Goal: Task Accomplishment & Management: Manage account settings

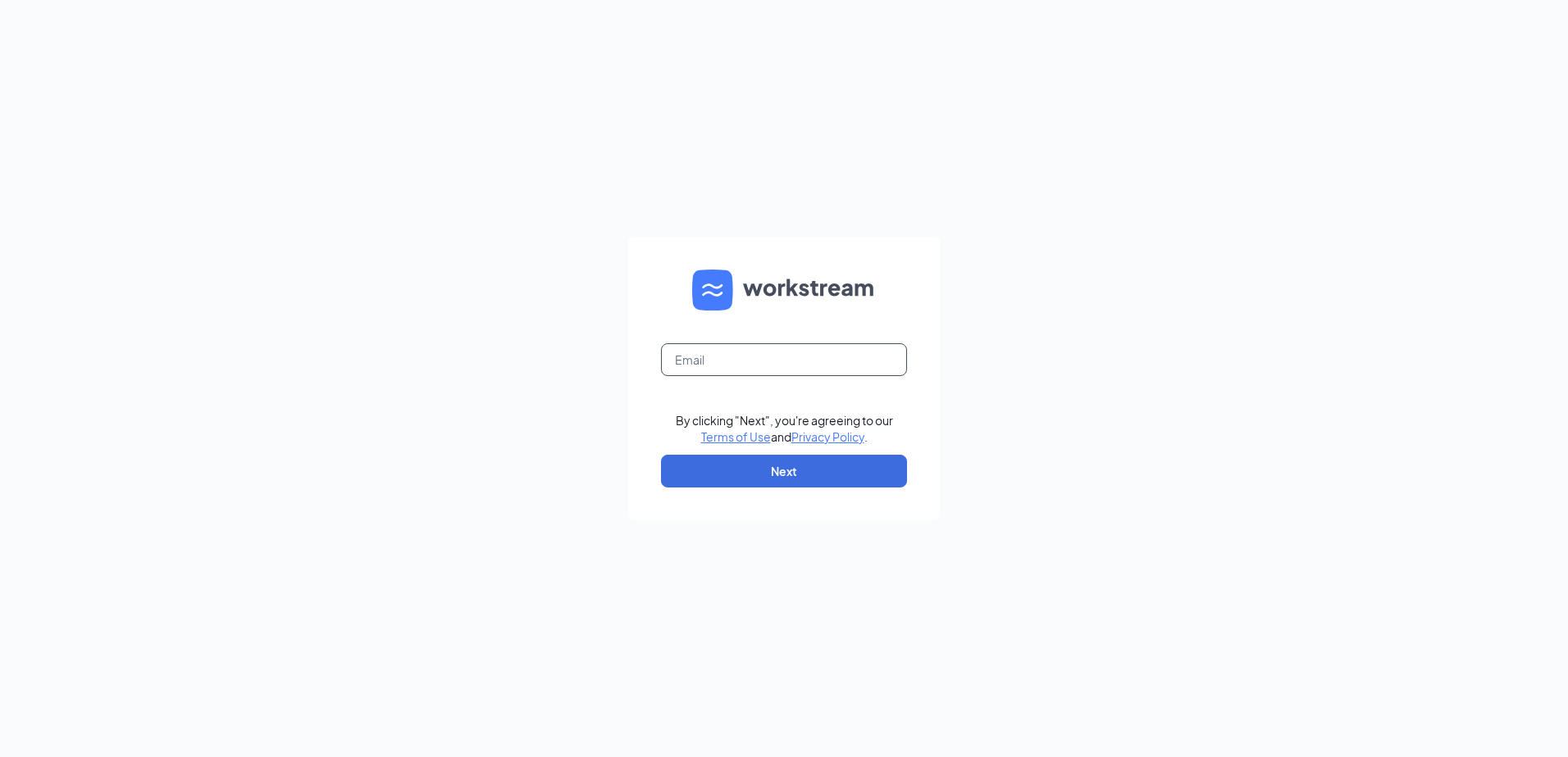
click at [726, 345] on input "text" at bounding box center [784, 360] width 246 height 33
type input "anthony_amado04@outlook.com"
click at [832, 456] on button "Next" at bounding box center [784, 471] width 246 height 33
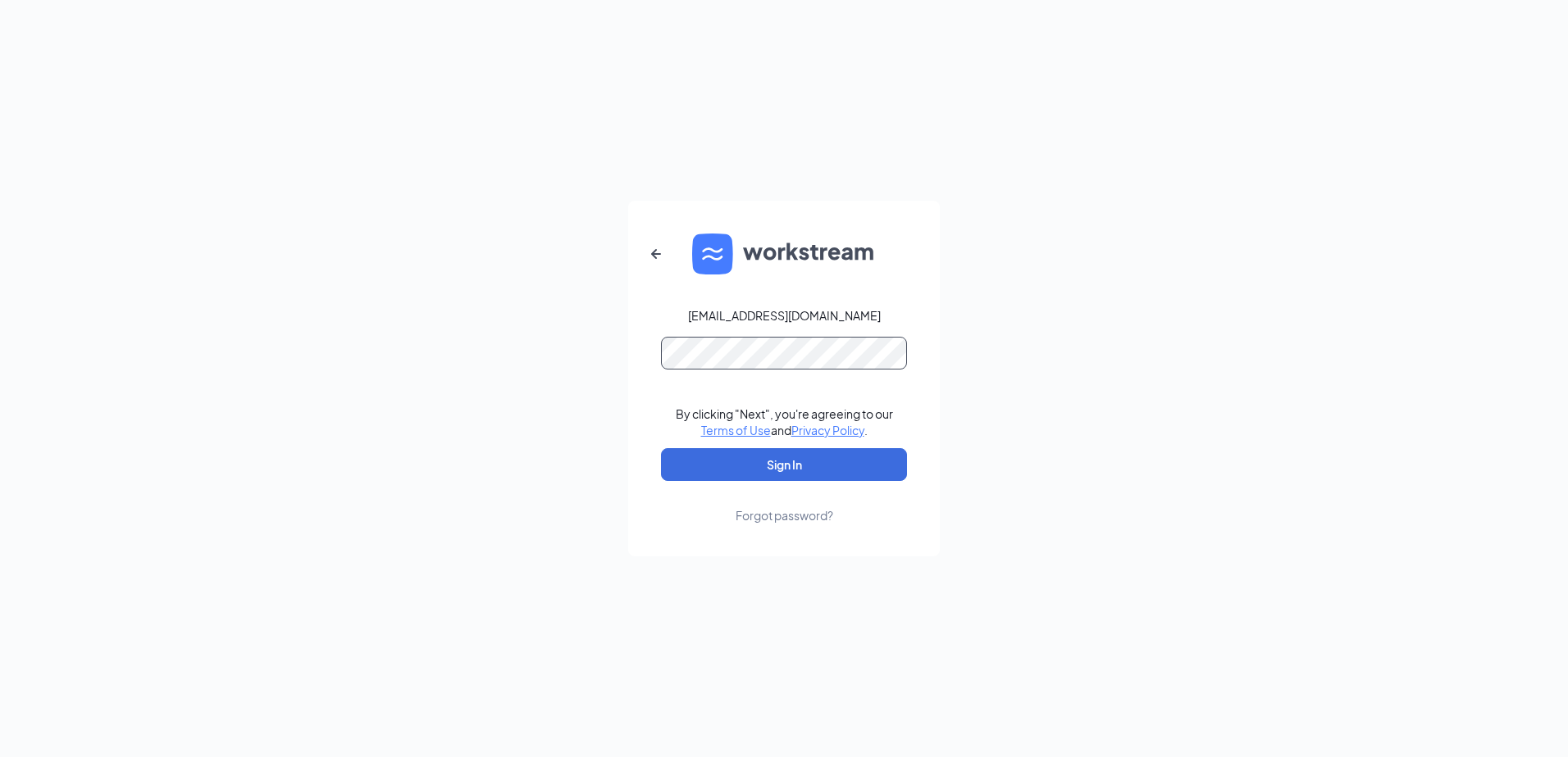
click at [661, 448] on button "Sign In" at bounding box center [784, 465] width 246 height 33
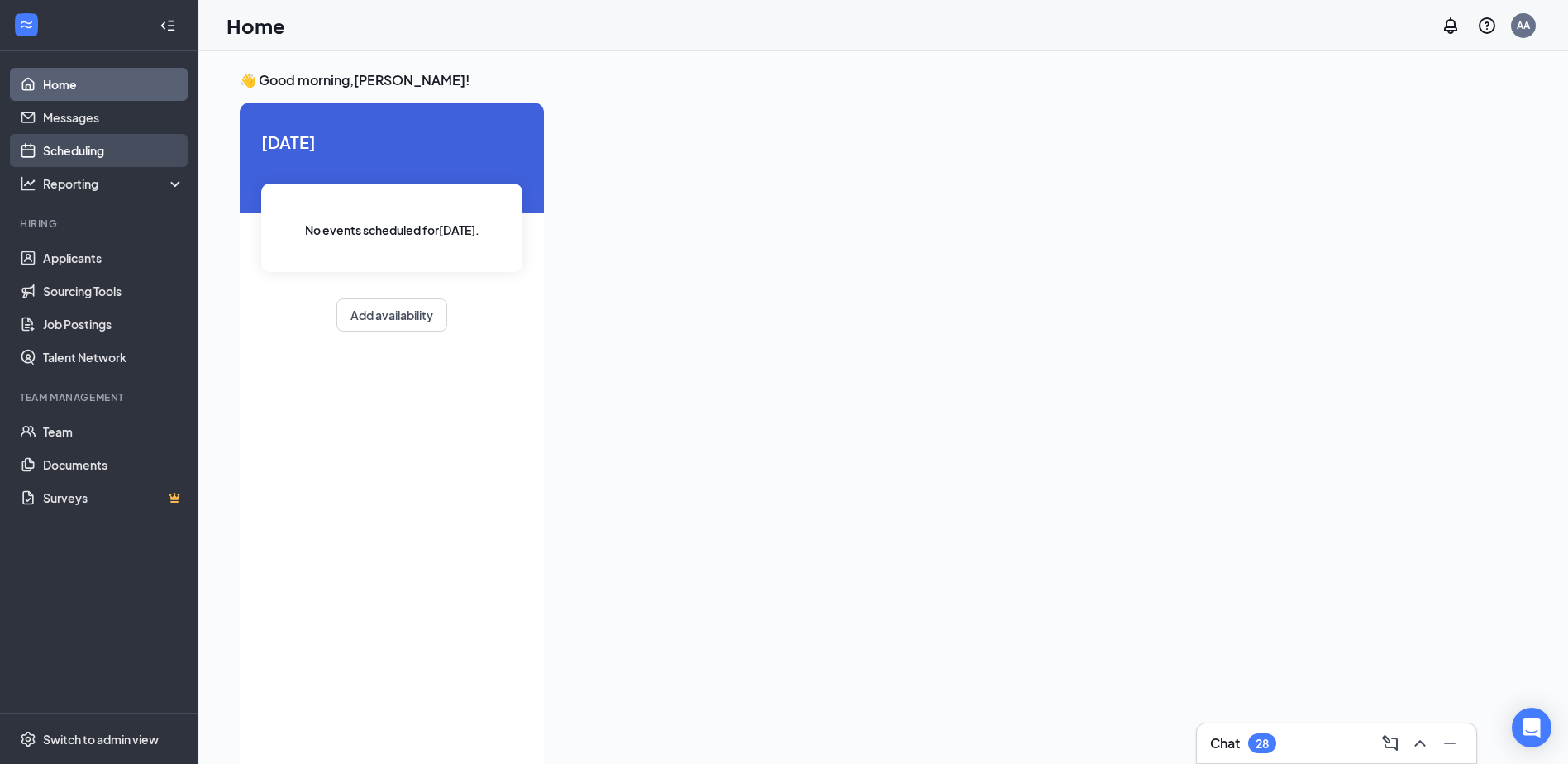
click at [81, 146] on link "Scheduling" at bounding box center [113, 150] width 141 height 33
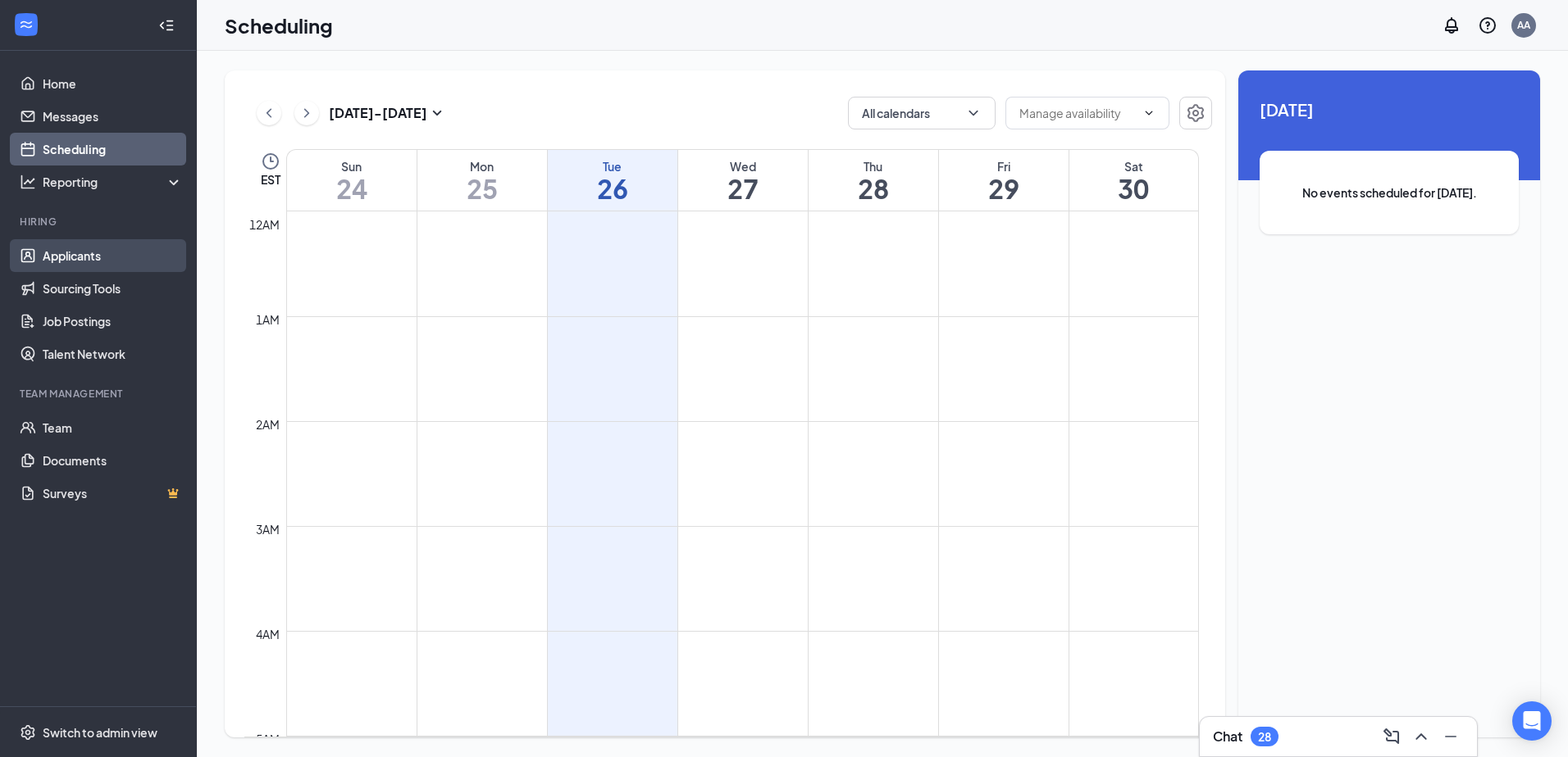
scroll to position [806, 0]
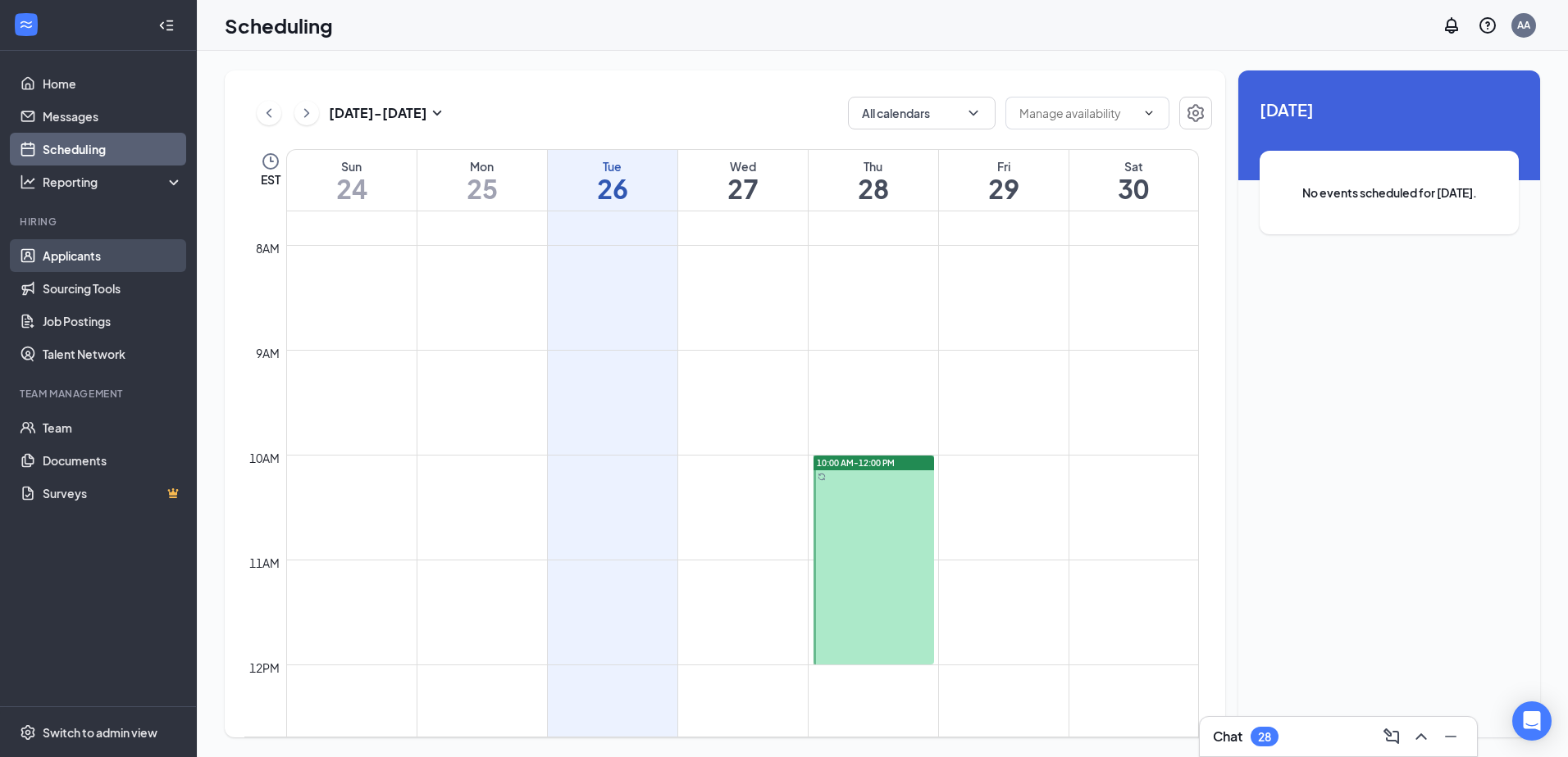
click at [99, 253] on link "Applicants" at bounding box center [112, 256] width 140 height 33
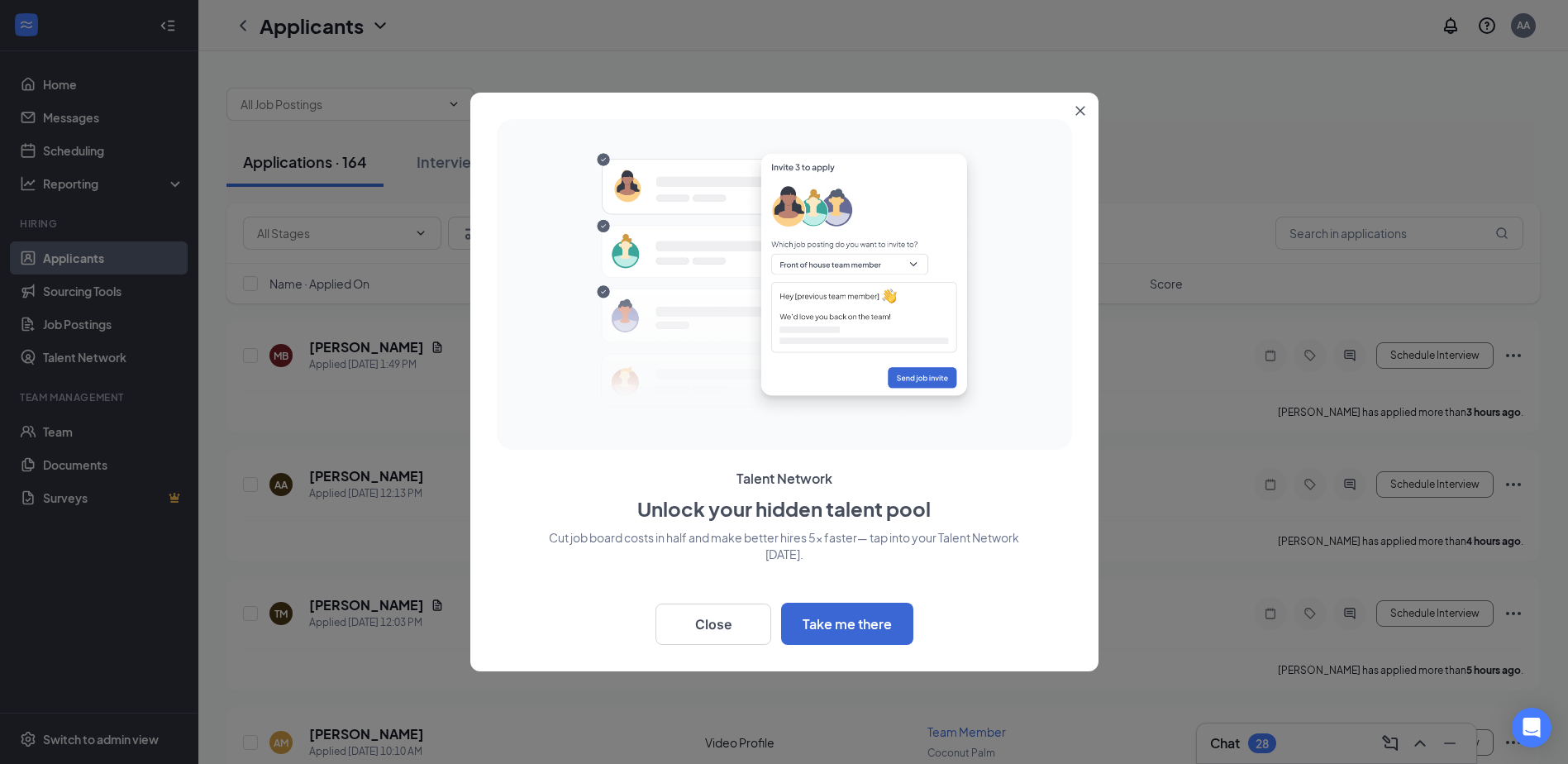
click at [1346, 150] on div at bounding box center [784, 382] width 1568 height 764
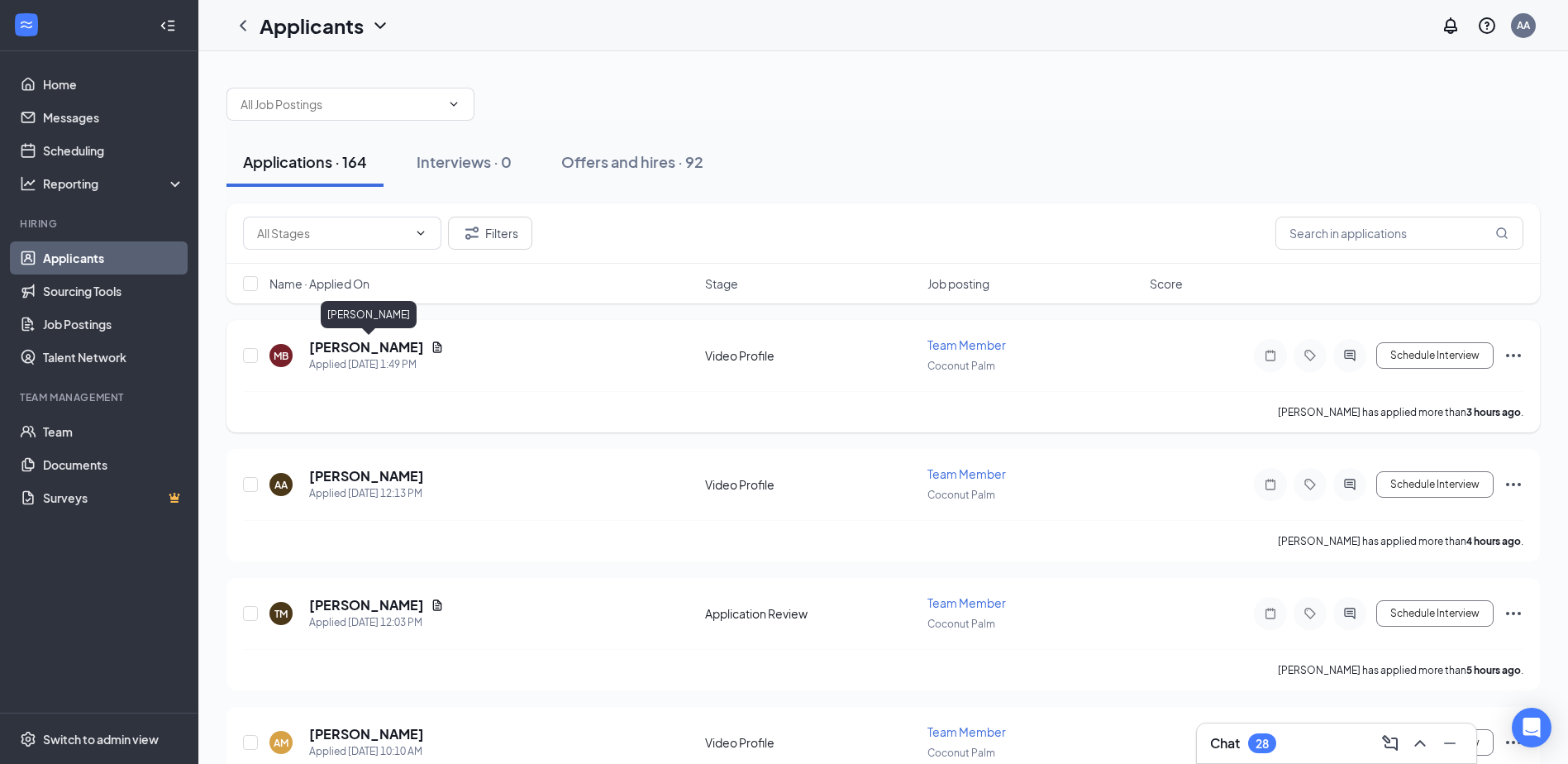
click at [387, 351] on h5 "[PERSON_NAME]" at bounding box center [367, 348] width 115 height 18
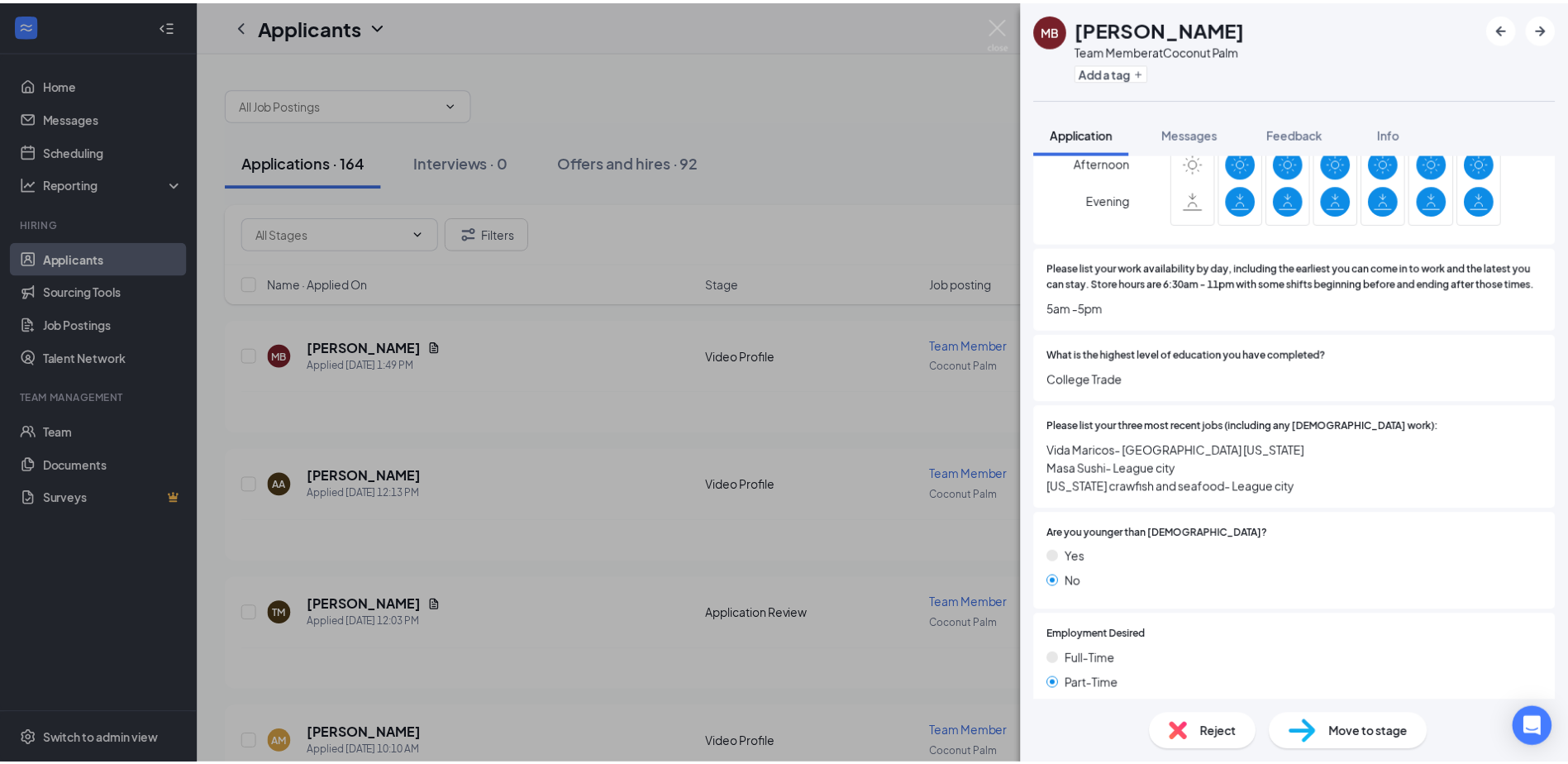
scroll to position [331, 0]
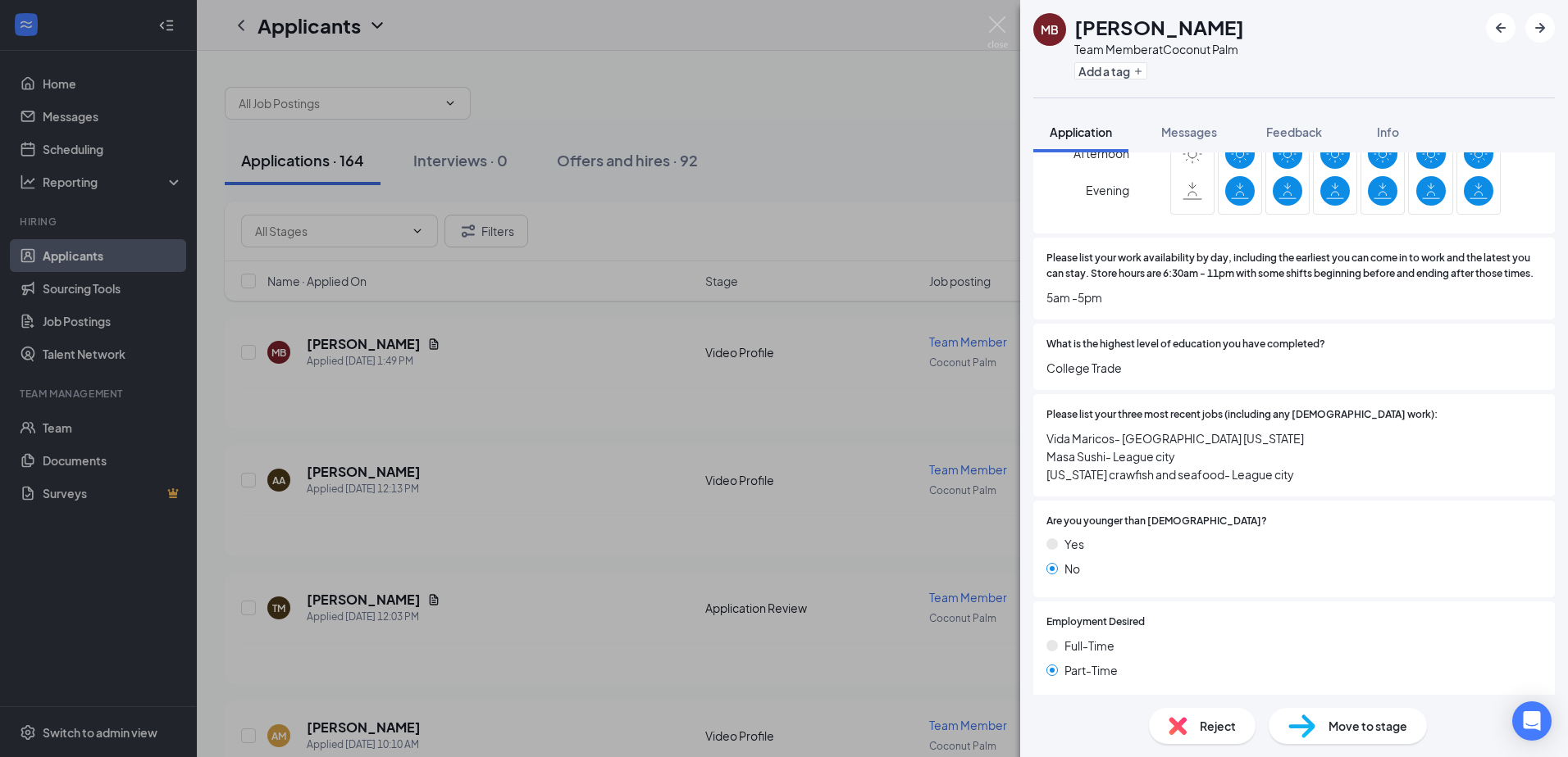
click at [747, 368] on div "MB [PERSON_NAME] Team Member at Coconut Palm Add a tag Application Messages Fee…" at bounding box center [784, 378] width 1568 height 757
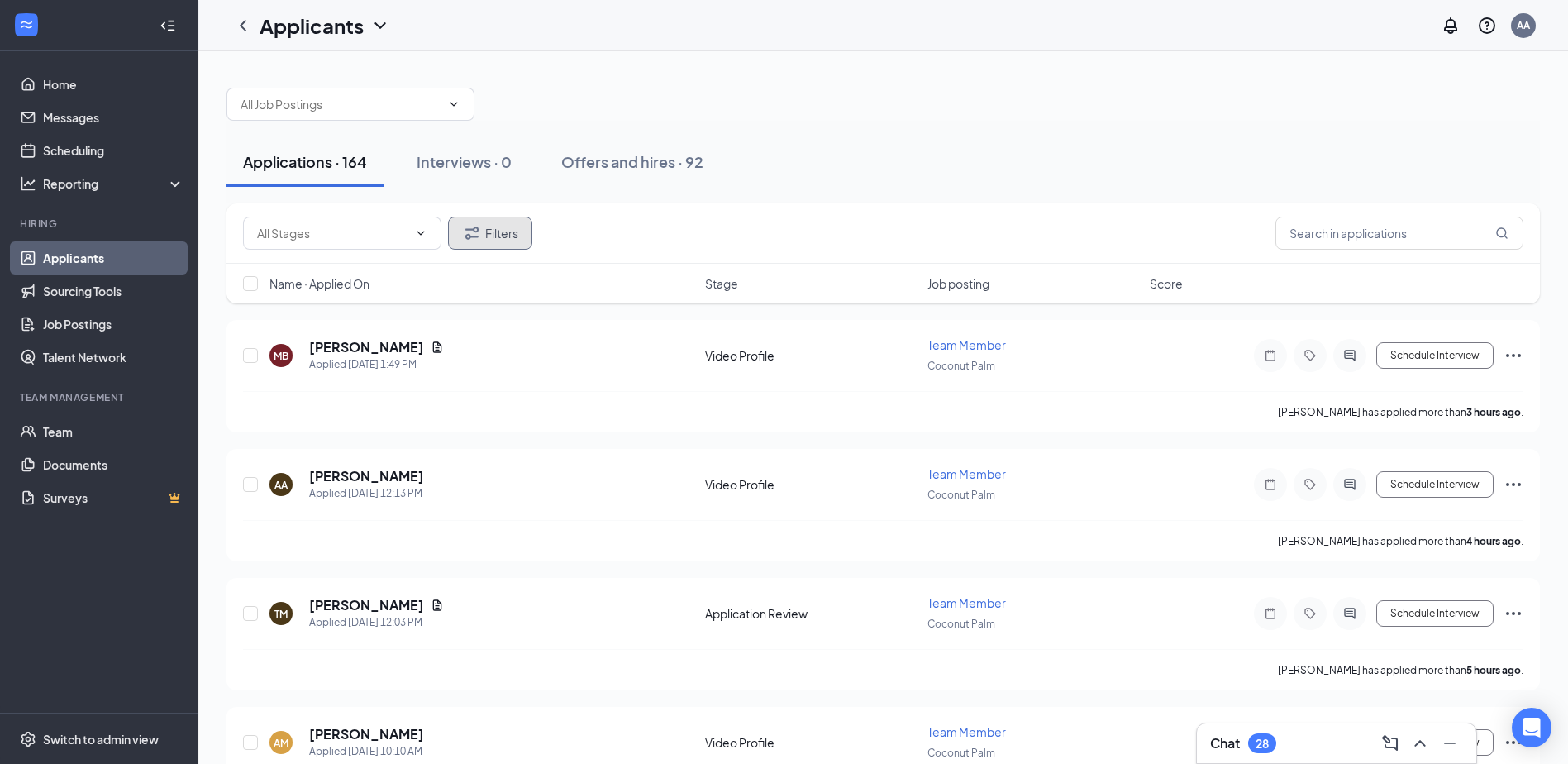
click at [490, 236] on button "Filters" at bounding box center [490, 233] width 84 height 33
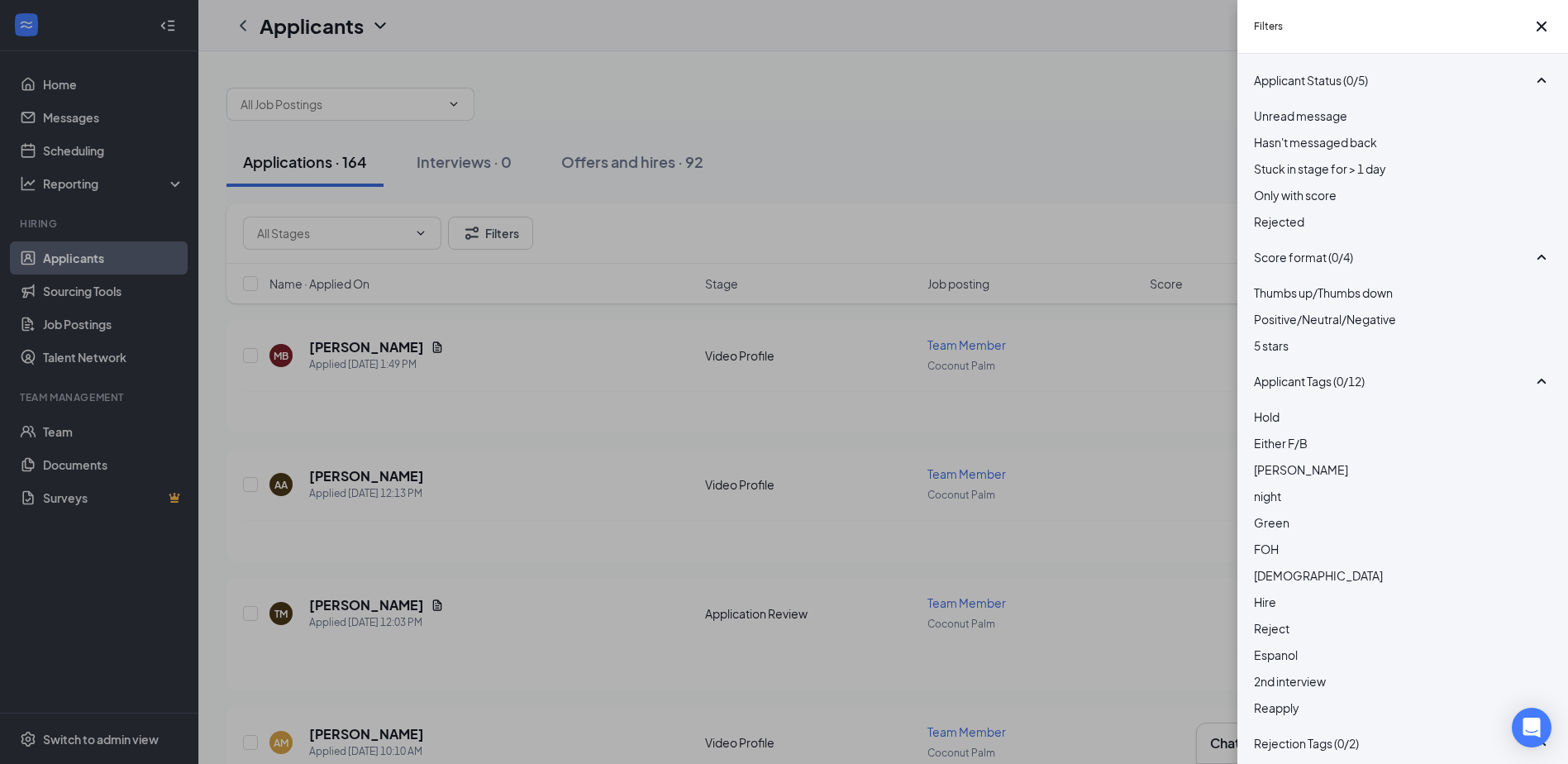
click at [1298, 229] on span "Rejected" at bounding box center [1279, 222] width 50 height 15
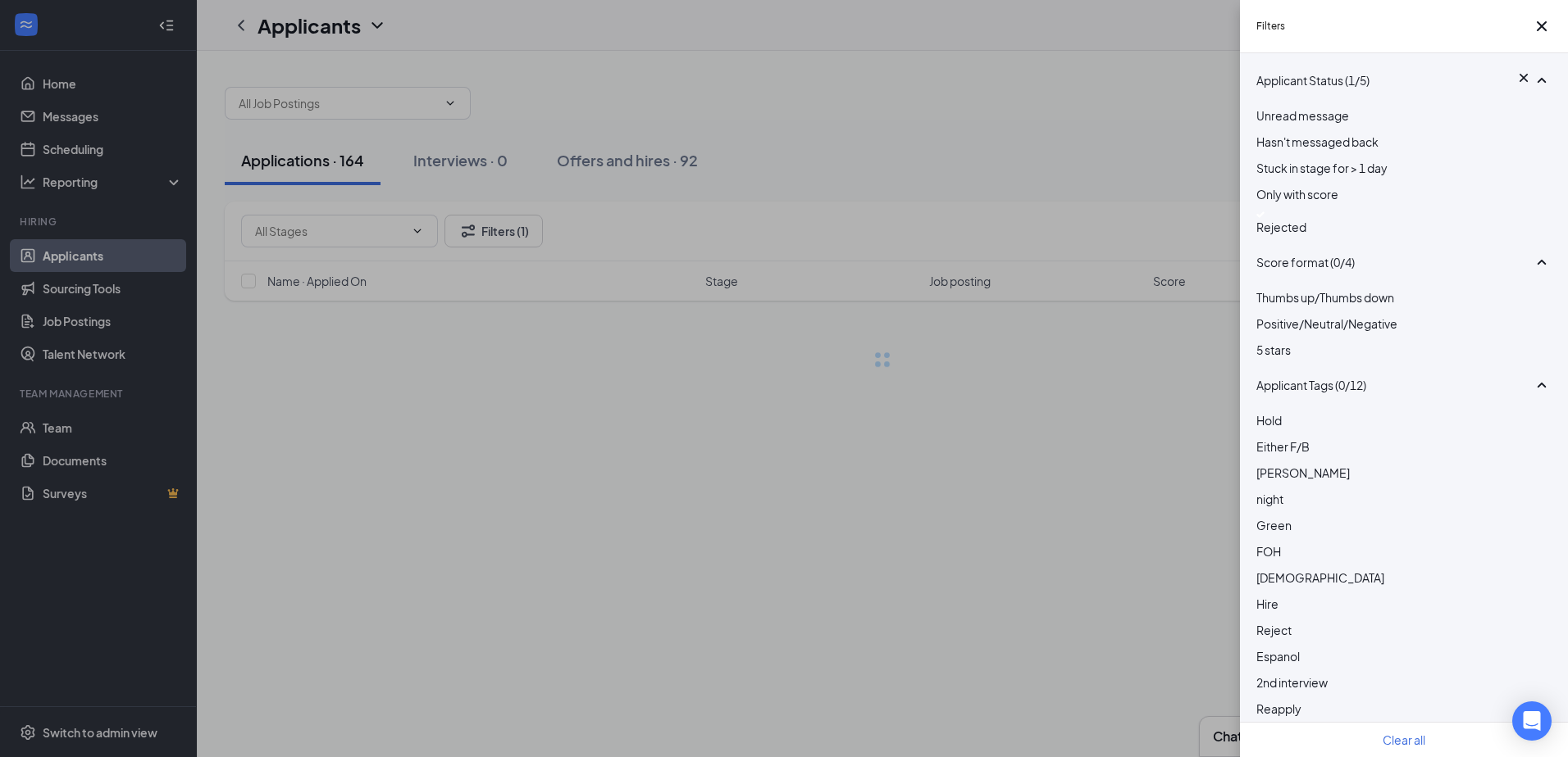
click at [1068, 122] on div "Filters Applicant Status (1/5) Unread message Hasn't messaged back Stuck in sta…" at bounding box center [784, 378] width 1568 height 757
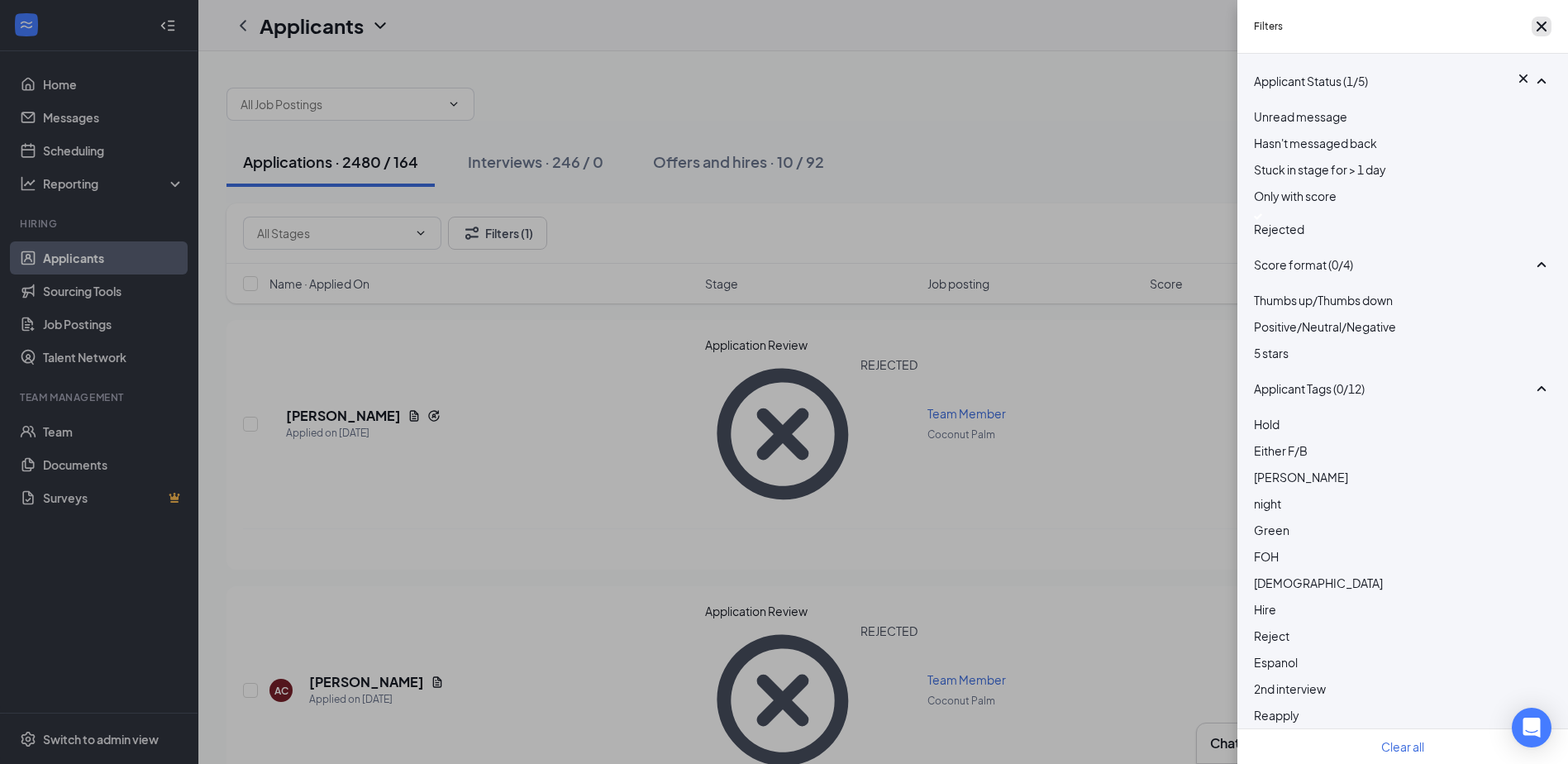
click at [1533, 33] on icon "Cross" at bounding box center [1542, 27] width 20 height 20
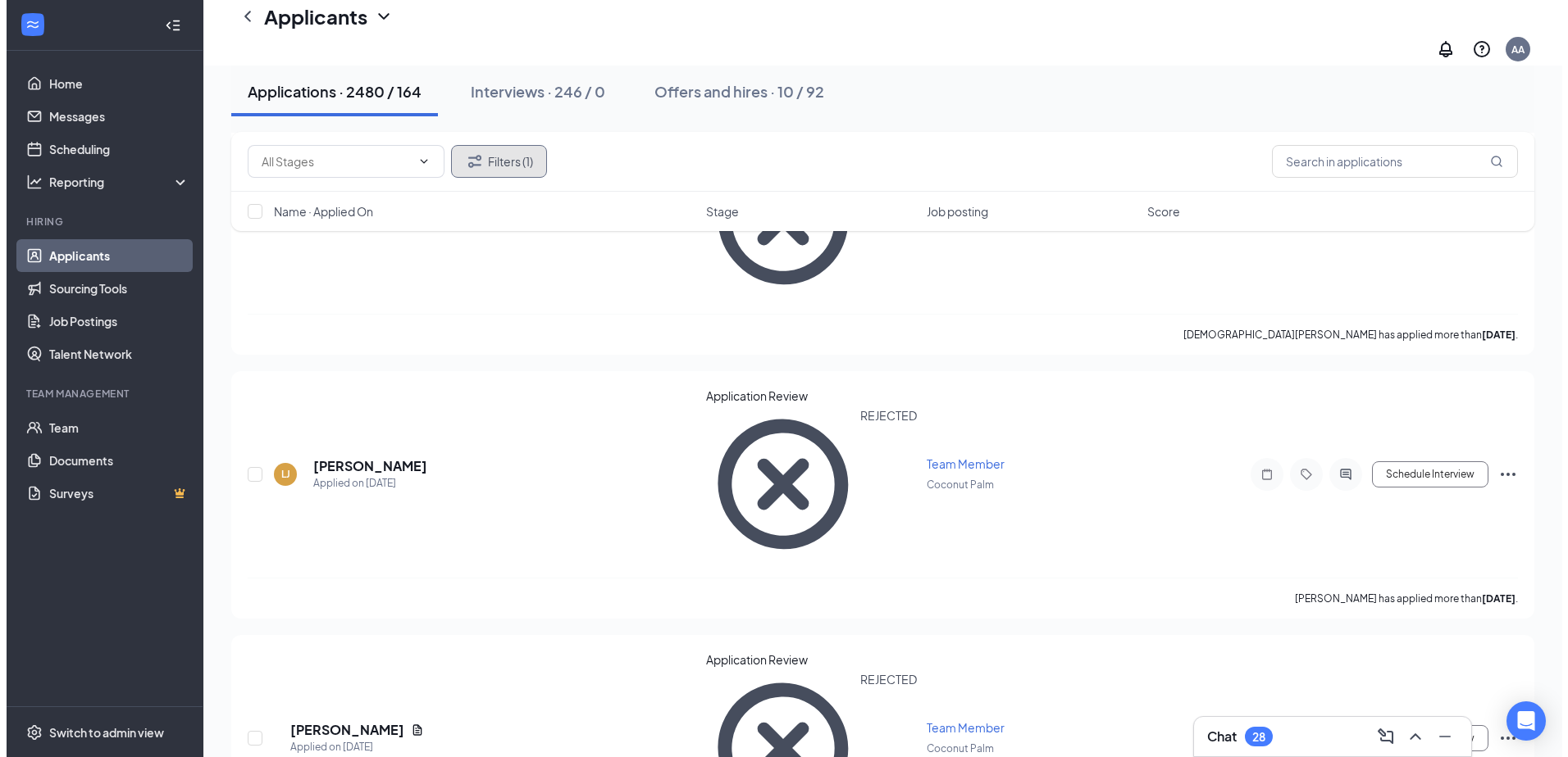
scroll to position [2622, 0]
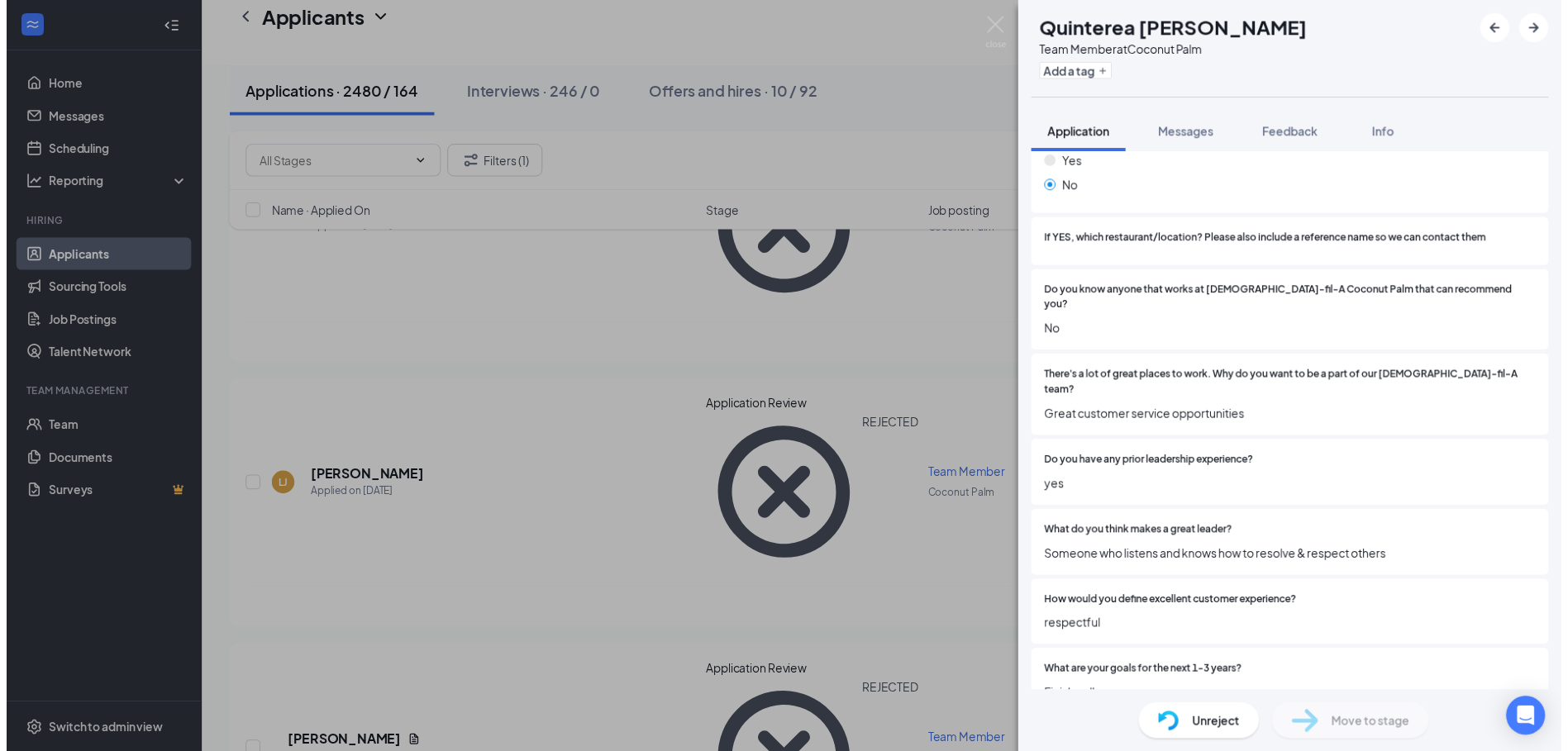
scroll to position [1157, 0]
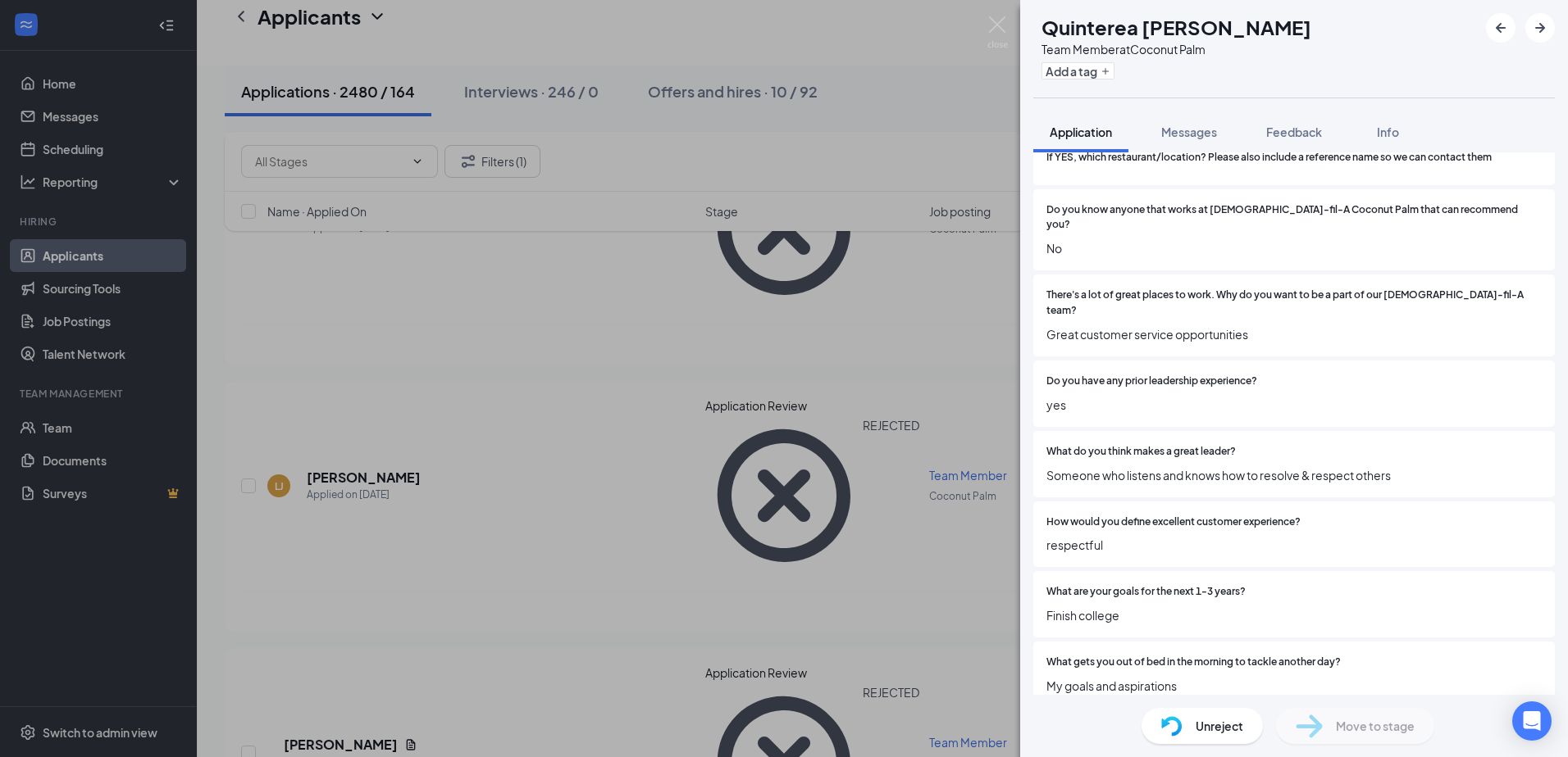
click at [557, 395] on div "QT Quinterea [PERSON_NAME] Team Member at Coconut Palm Add a tag Application Me…" at bounding box center [784, 378] width 1568 height 757
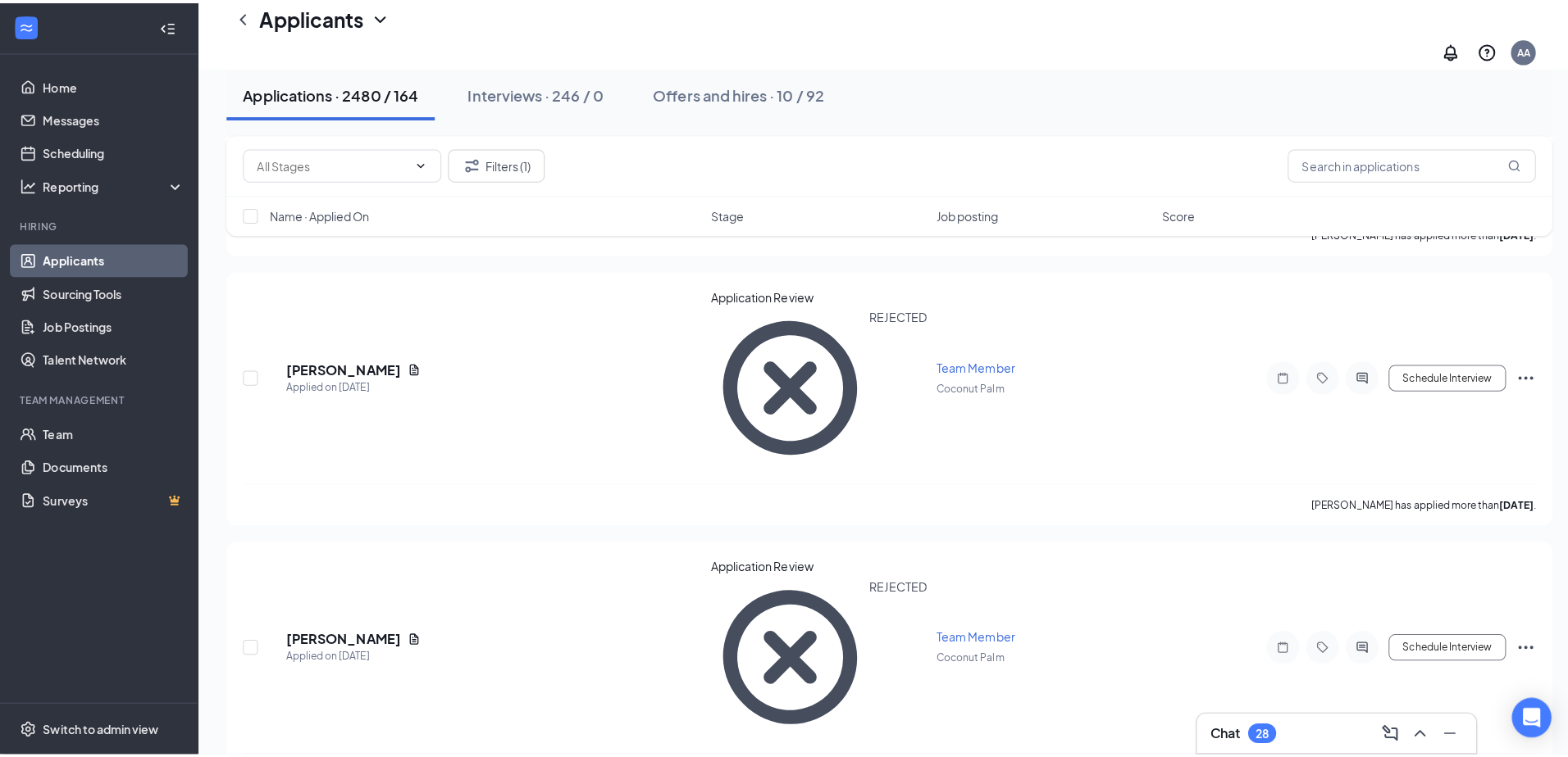
scroll to position [3032, 0]
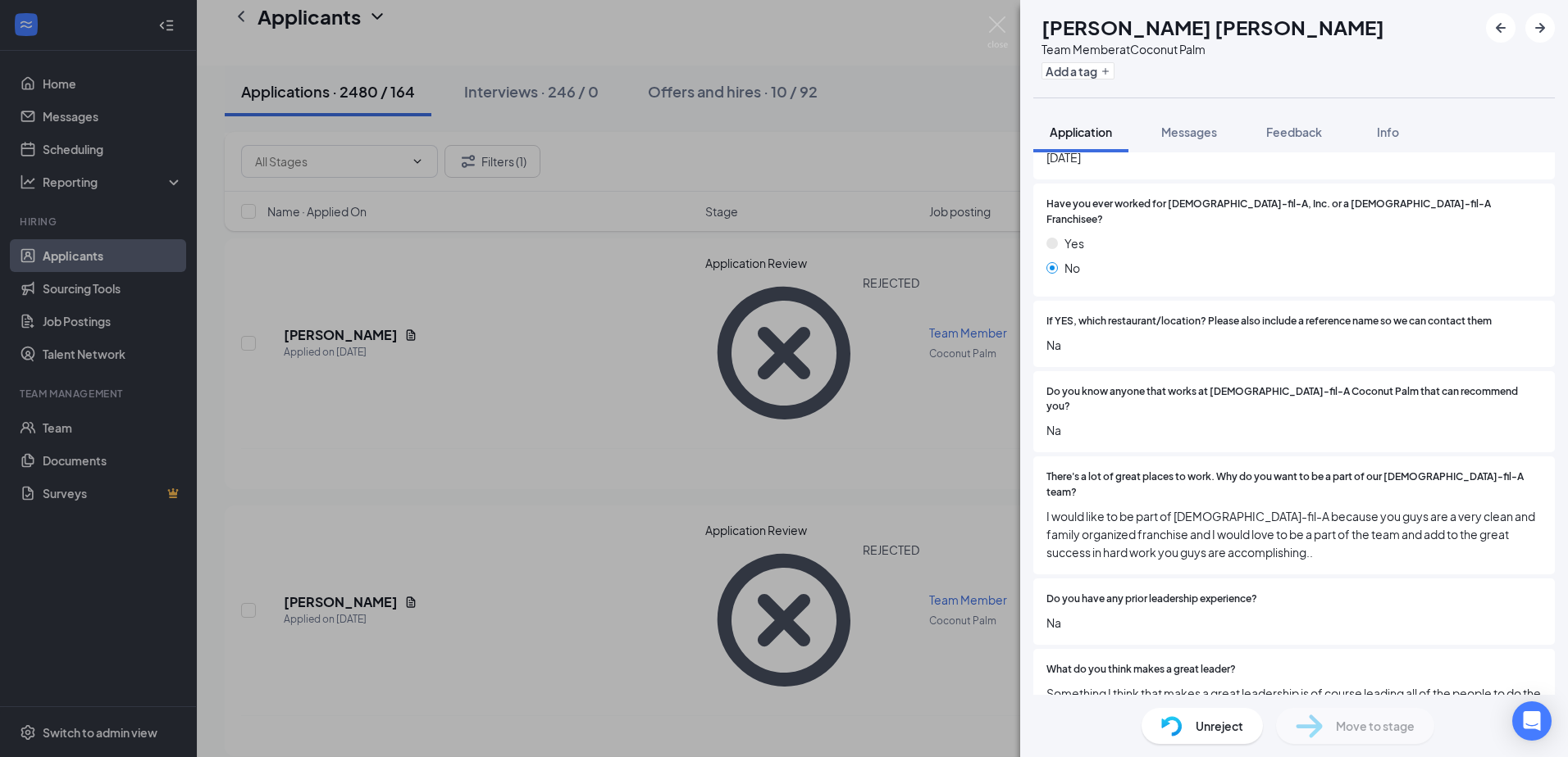
scroll to position [1229, 0]
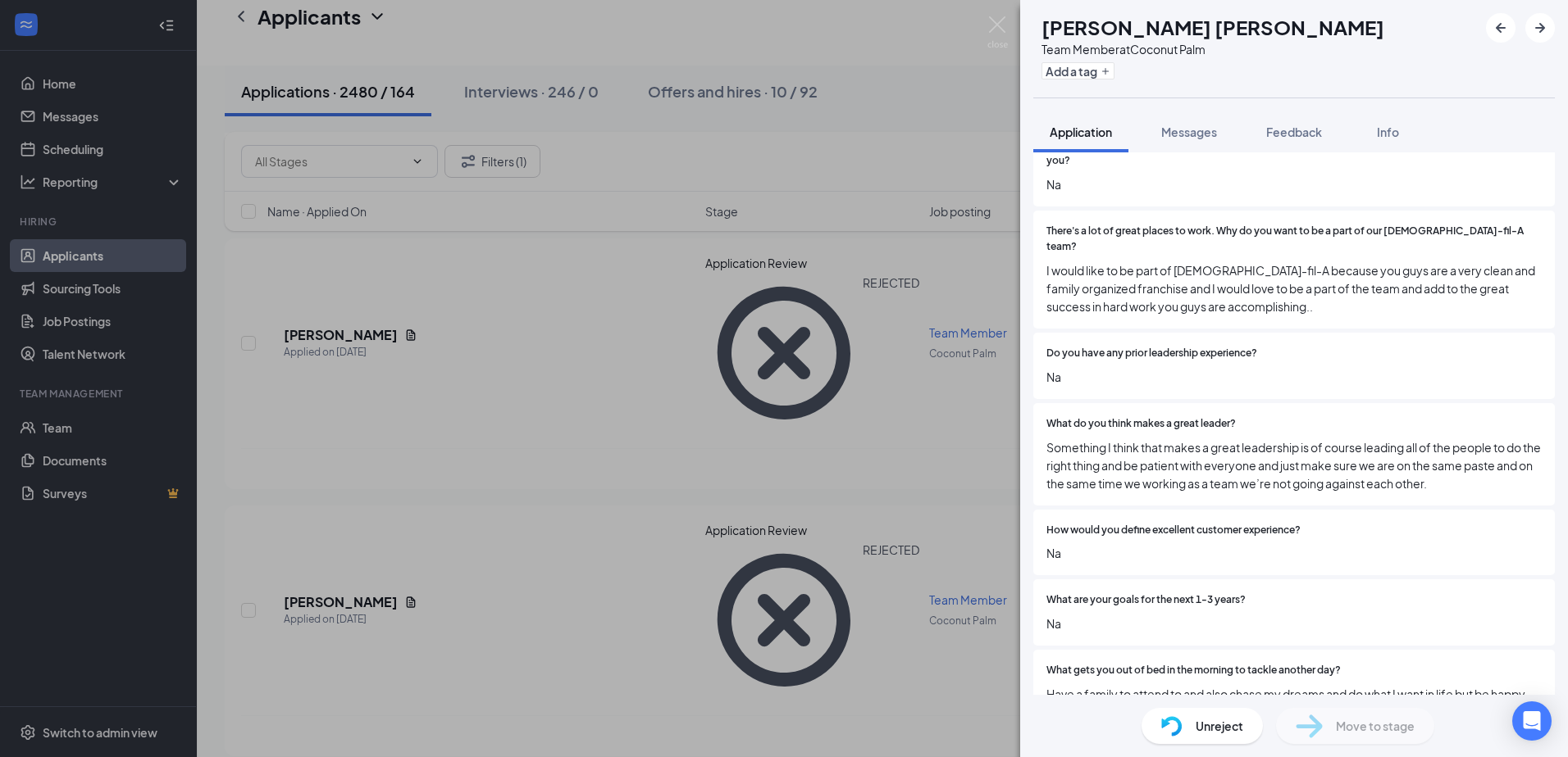
click at [641, 253] on div "KT [PERSON_NAME] [PERSON_NAME] Team Member at Coconut Palm Add a tag Applicatio…" at bounding box center [784, 378] width 1568 height 757
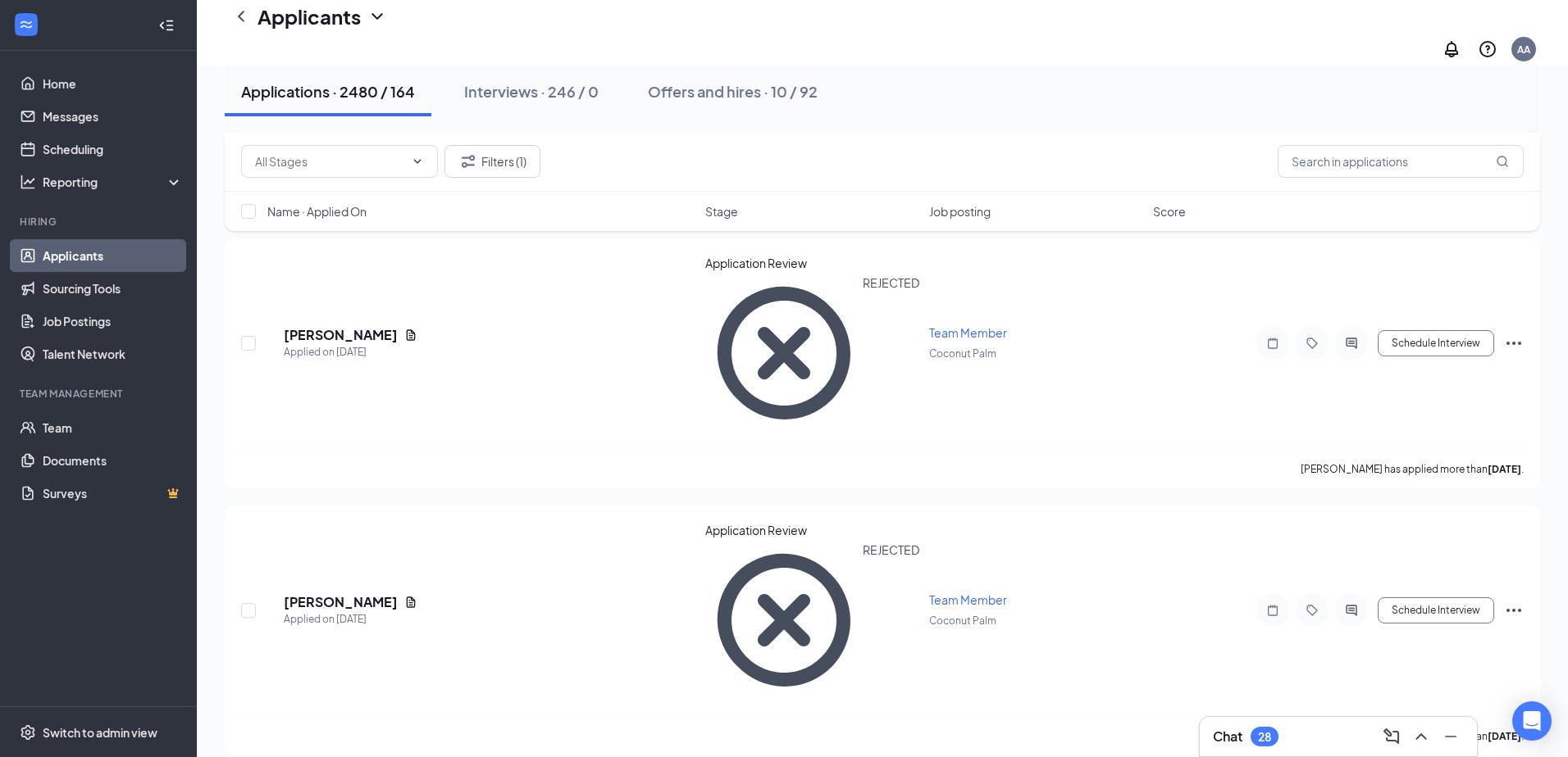
scroll to position [3442, 0]
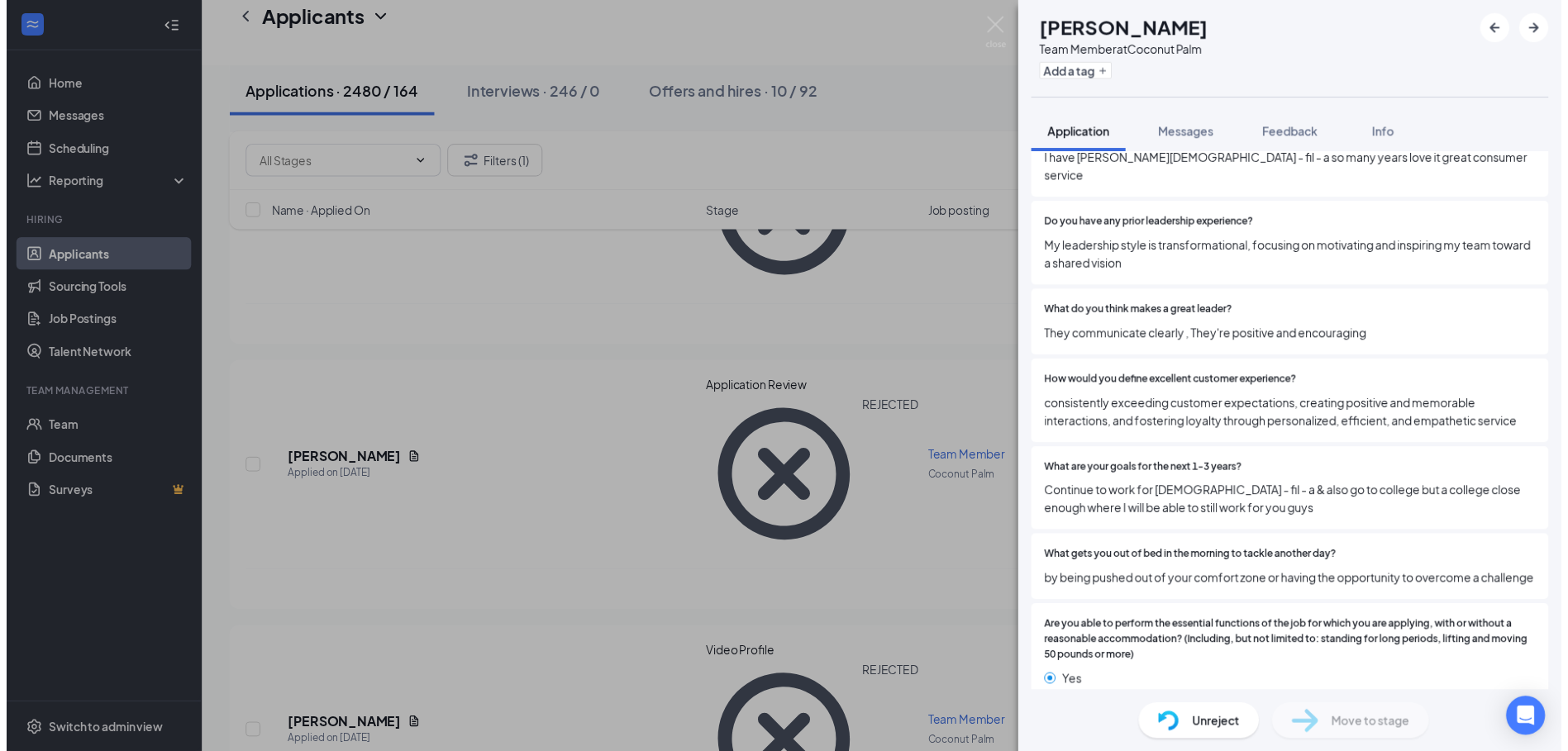
scroll to position [1322, 0]
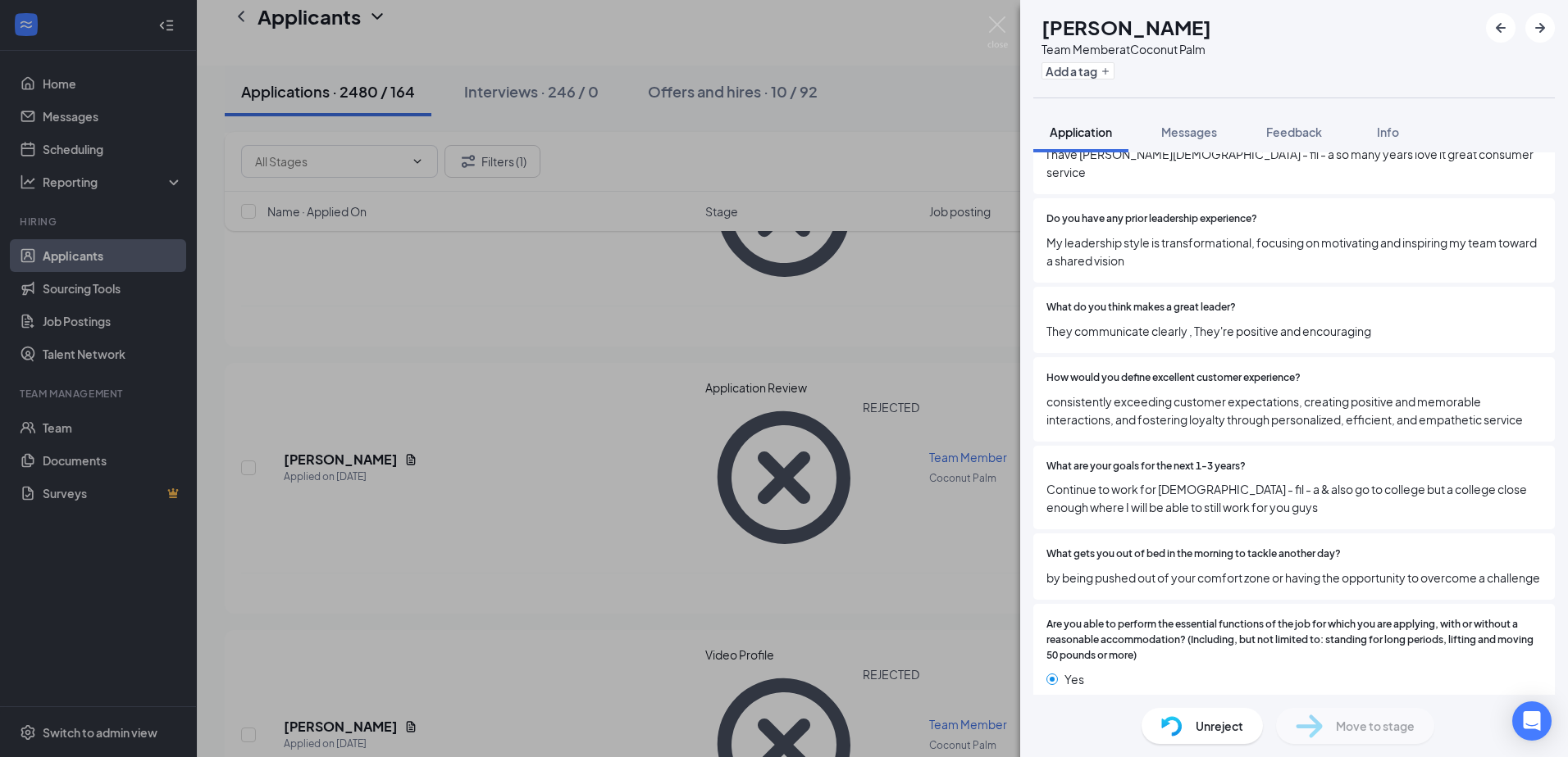
click at [594, 441] on div "MW [PERSON_NAME] Team Member at Coconut Palm Add a tag Application Messages Fee…" at bounding box center [784, 378] width 1568 height 757
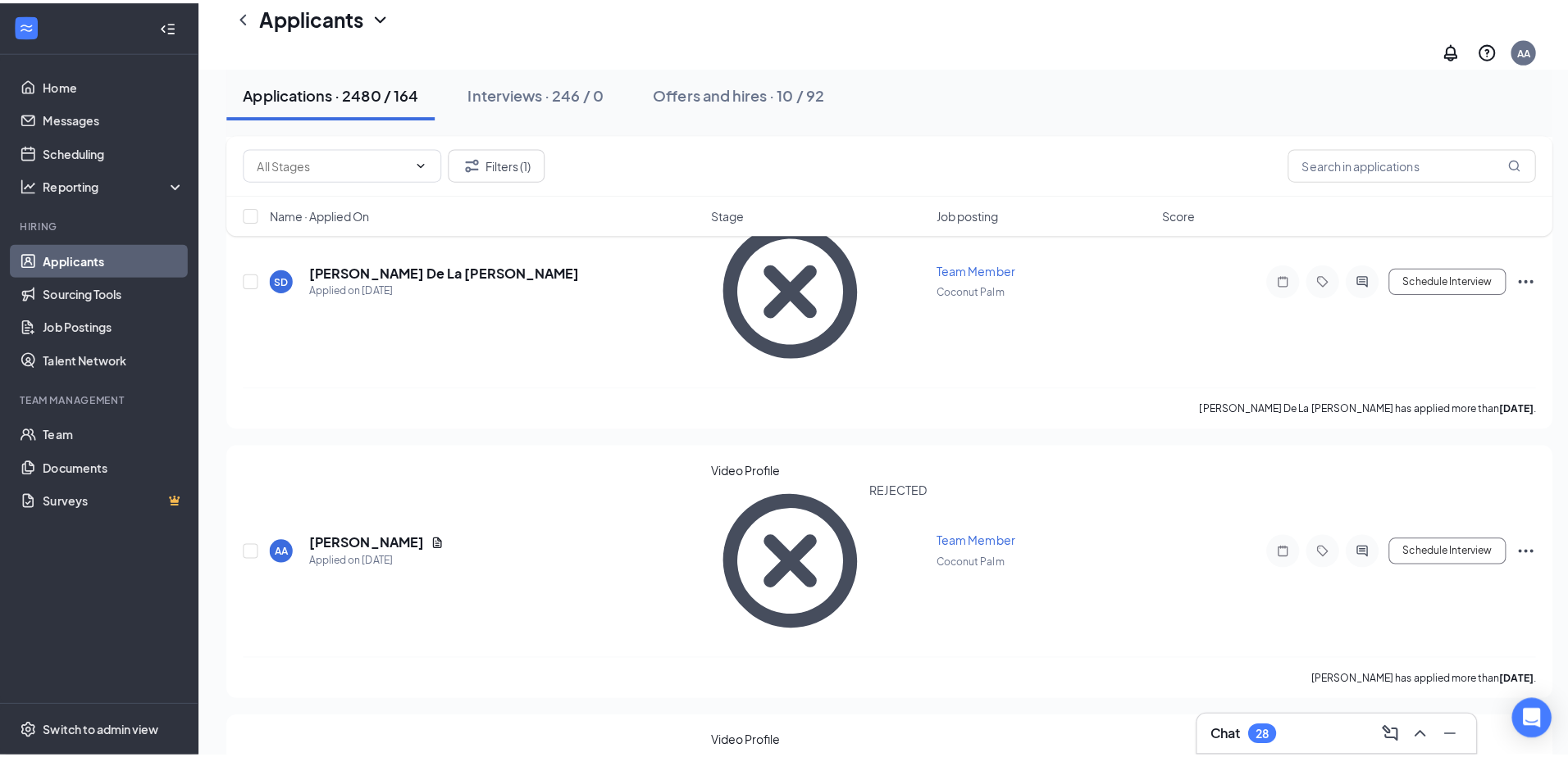
scroll to position [4261, 0]
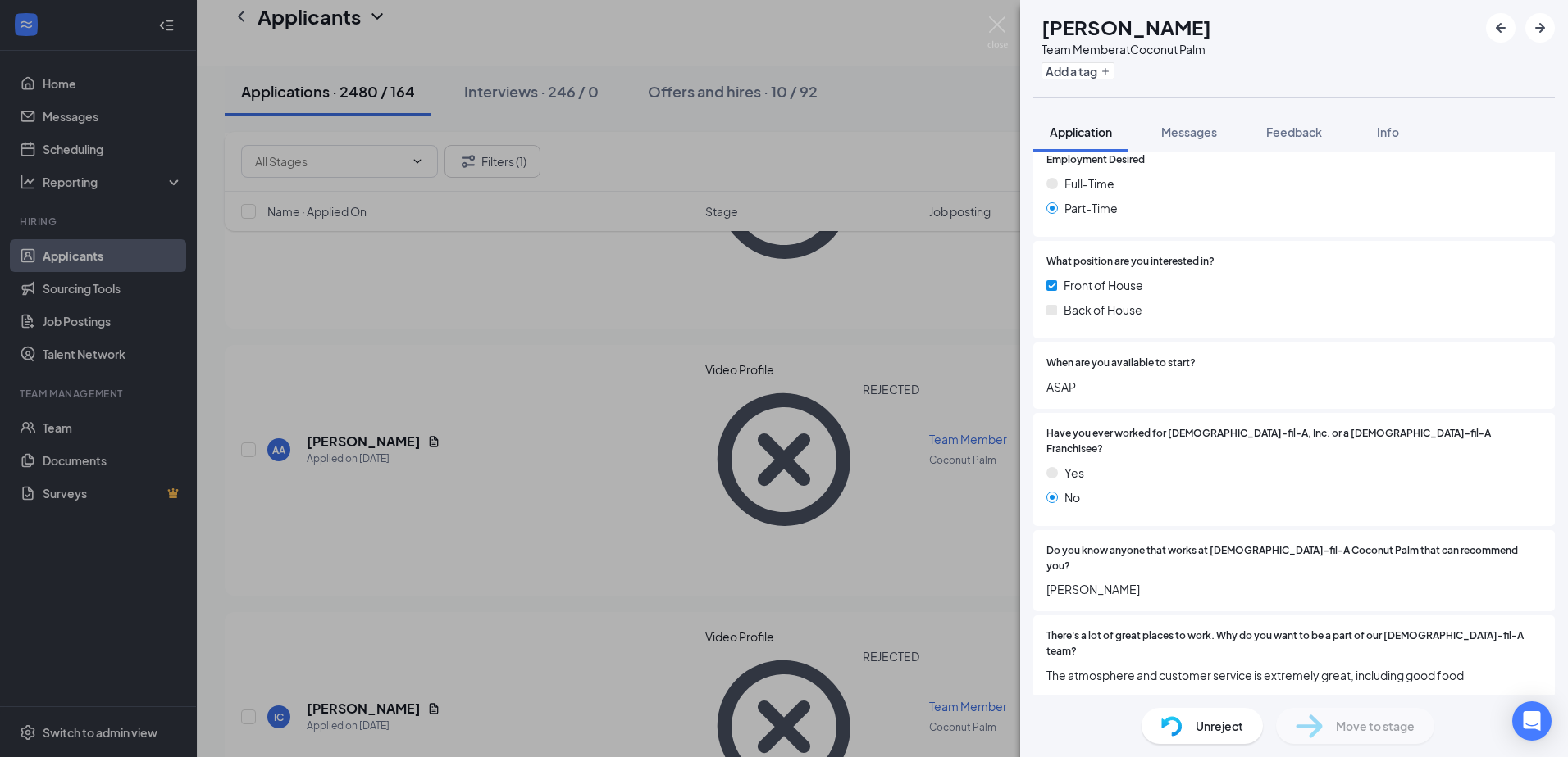
scroll to position [983, 0]
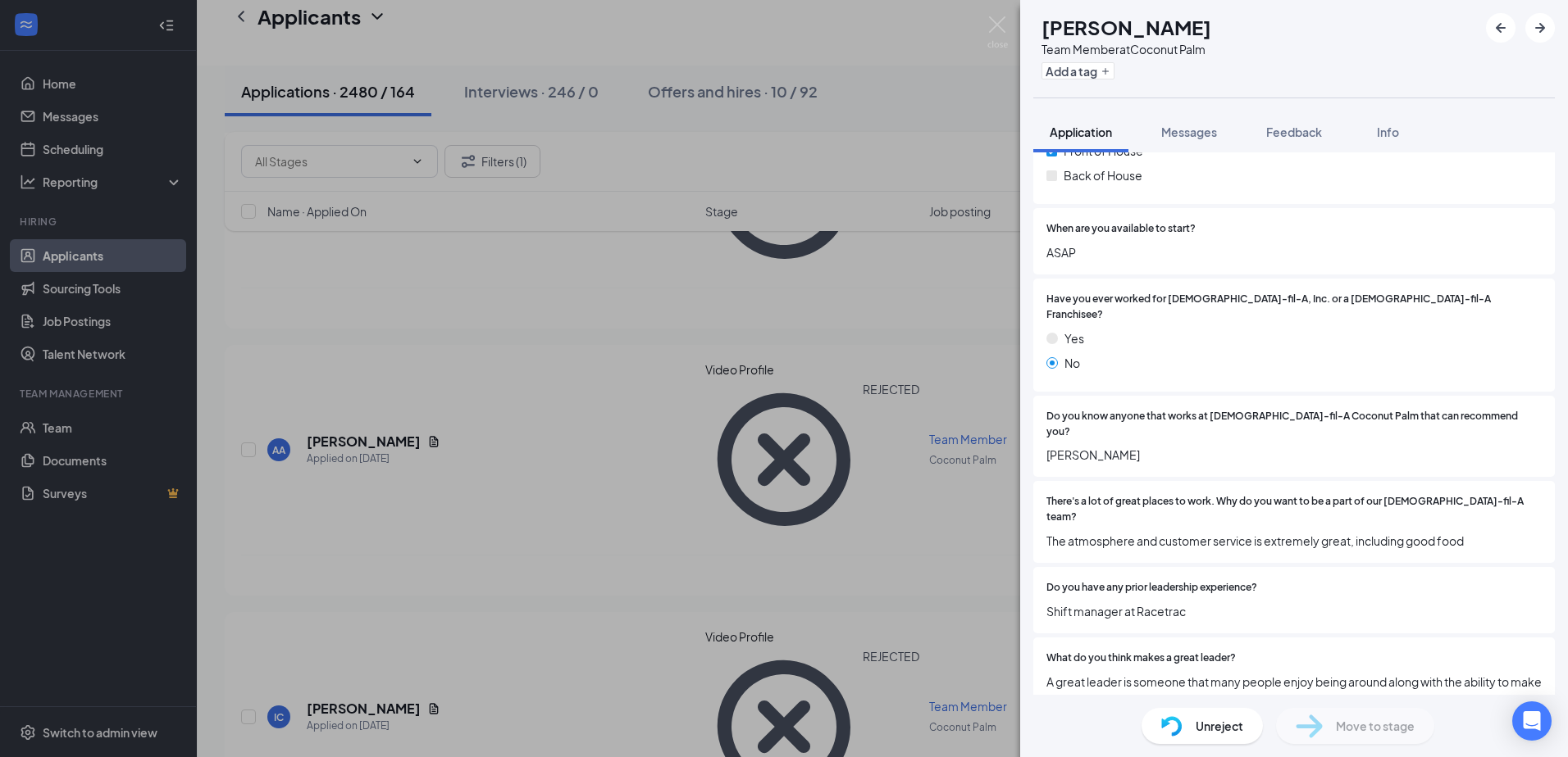
drag, startPoint x: 1037, startPoint y: 418, endPoint x: 1198, endPoint y: 445, distance: 163.2
click at [1198, 445] on div "Do you know anyone that works at [DEMOGRAPHIC_DATA]-fil-A Coconut Palm that can…" at bounding box center [1294, 436] width 521 height 82
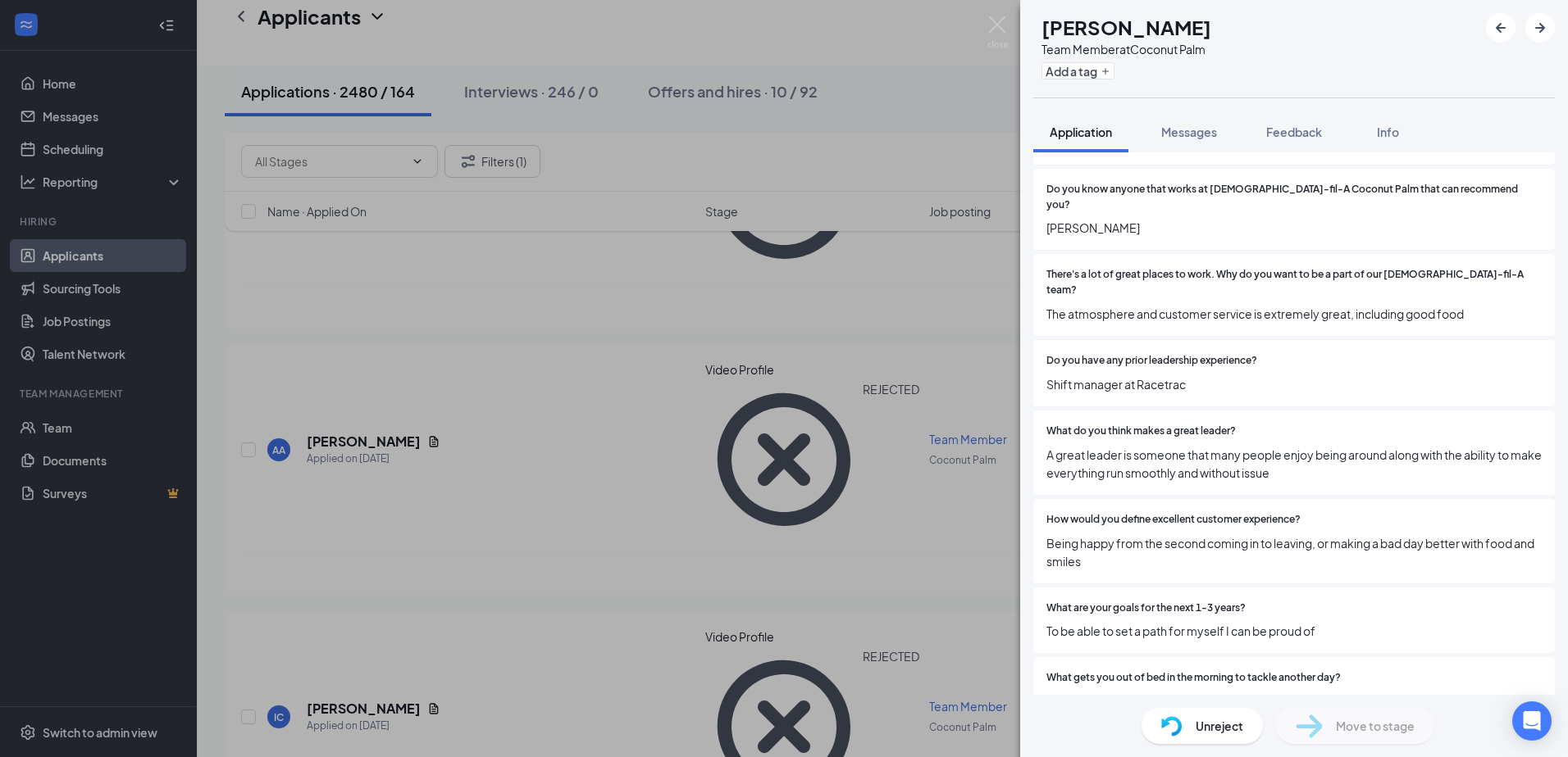
scroll to position [1229, 0]
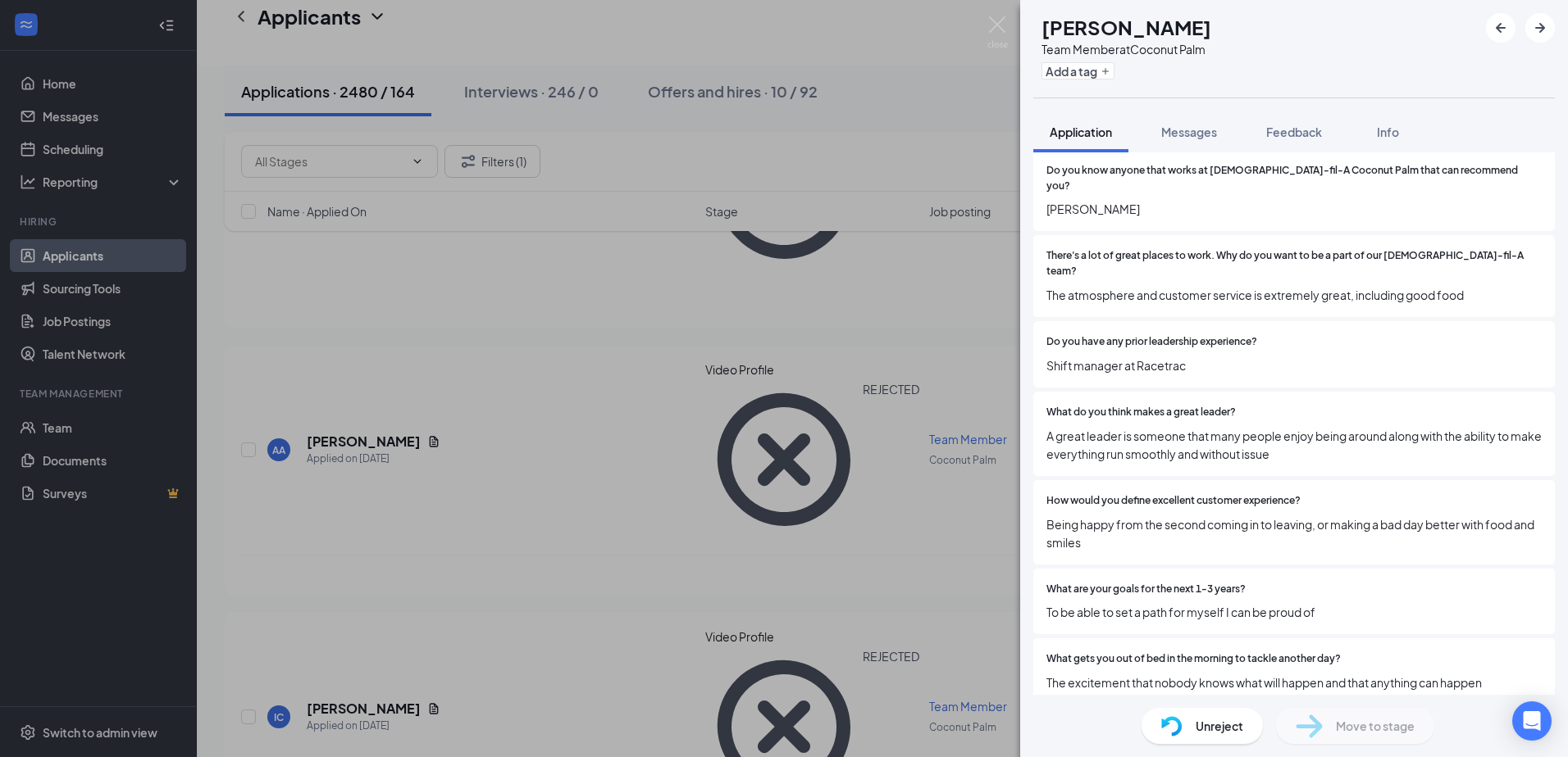
click at [448, 394] on div "SW [PERSON_NAME] Team Member at Coconut Palm Add a tag Application Messages Fee…" at bounding box center [784, 378] width 1568 height 757
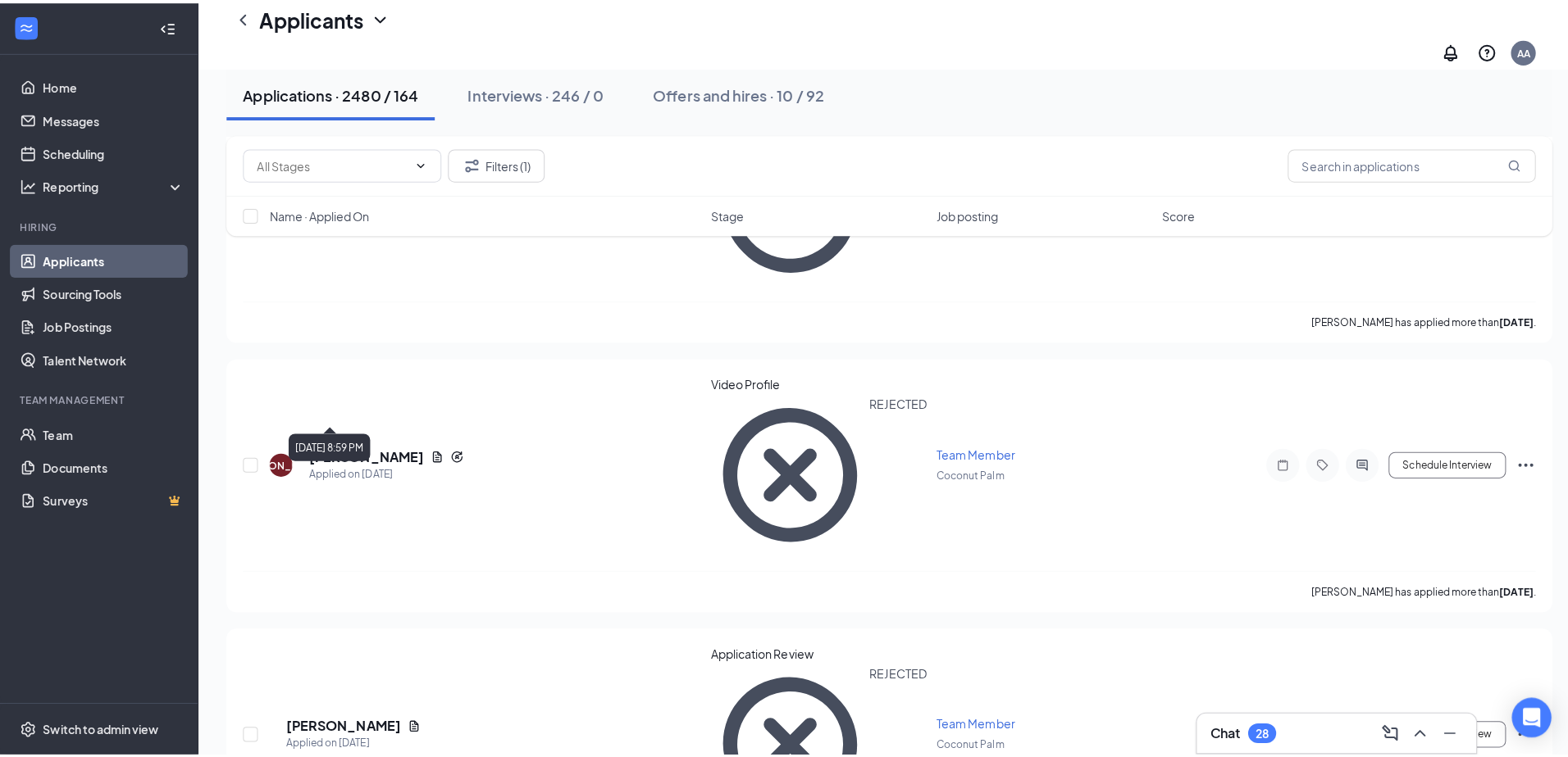
scroll to position [5409, 0]
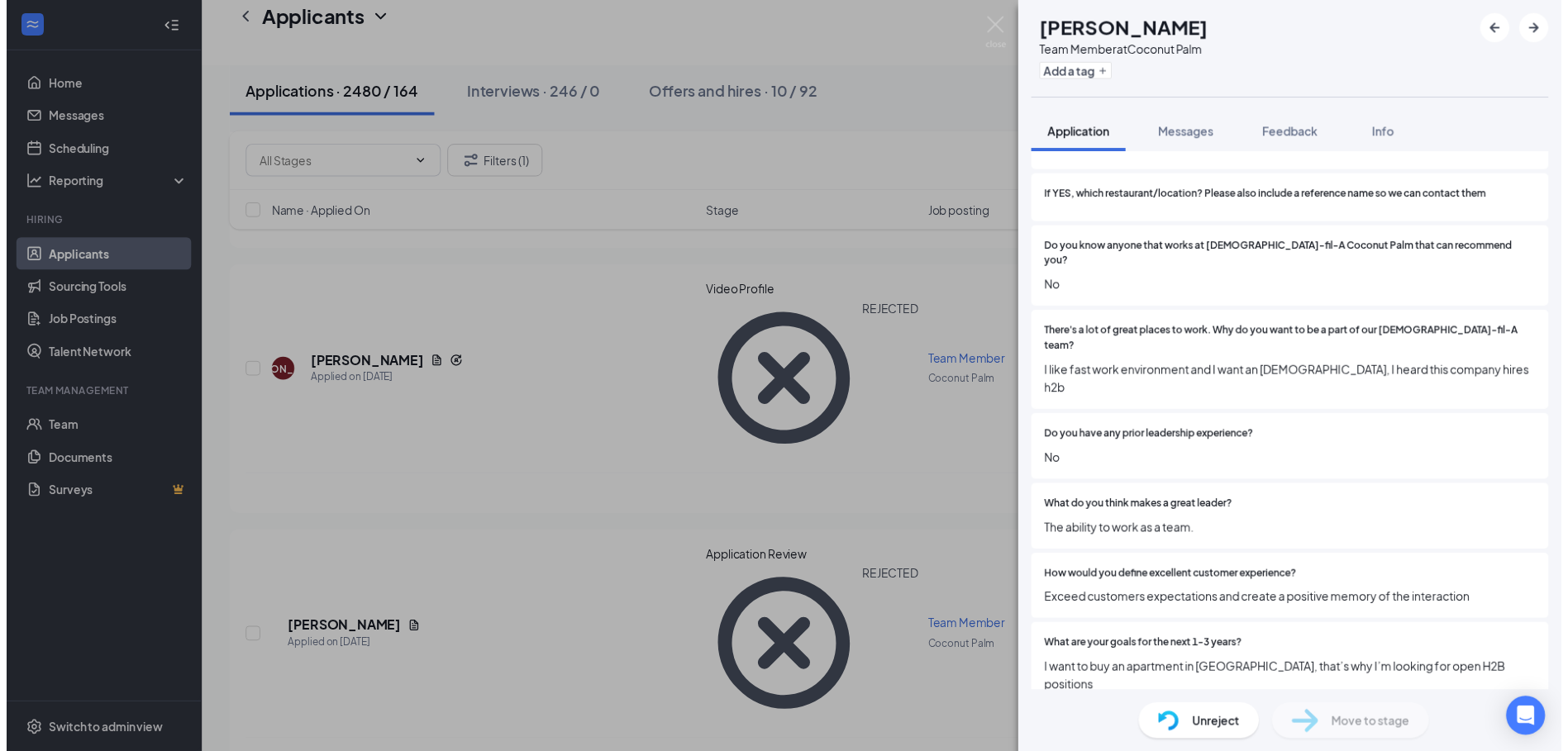
scroll to position [1157, 0]
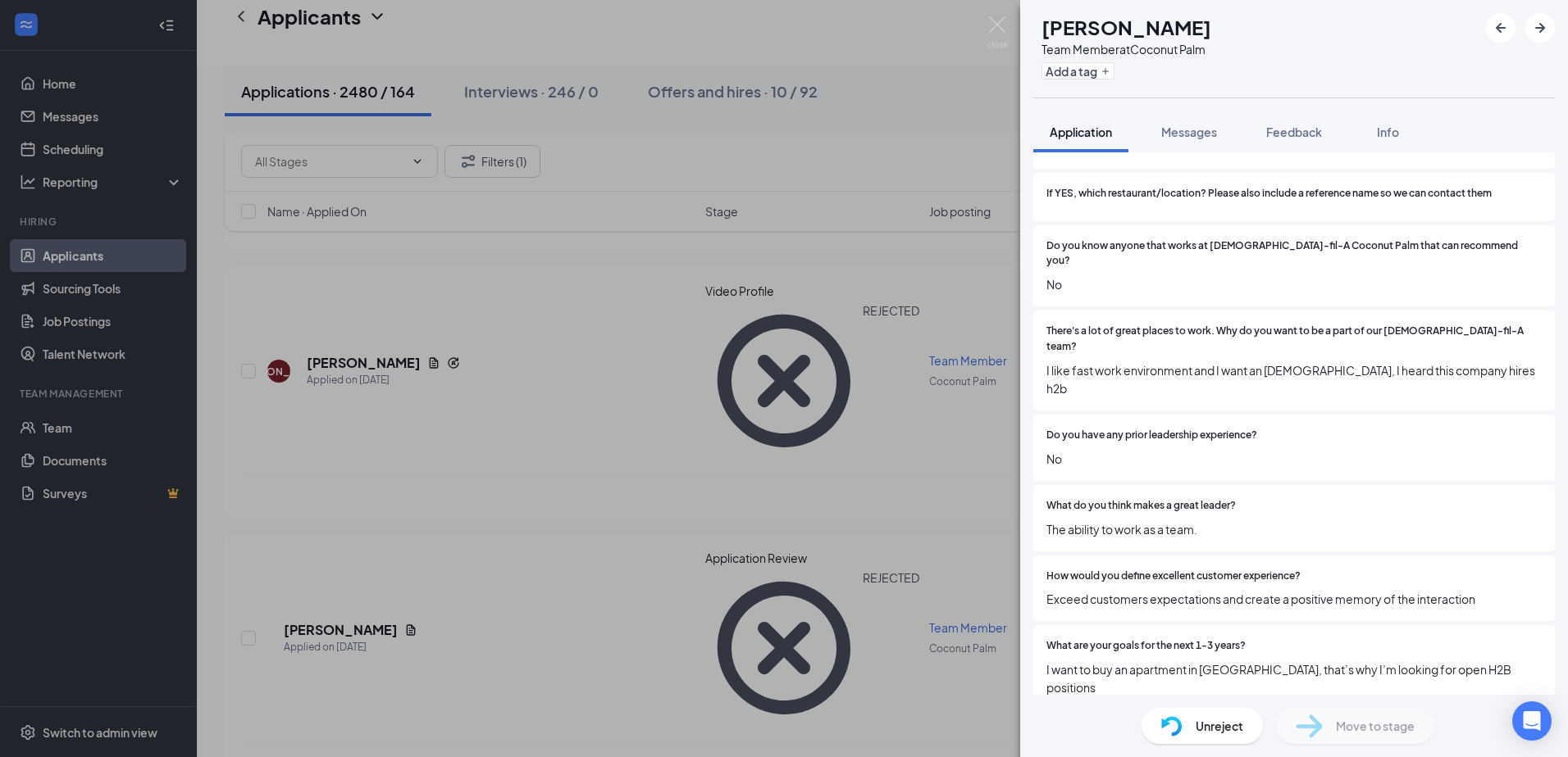
click at [875, 408] on div "AP [PERSON_NAME] Team Member at Coconut Palm Add a tag Application Messages Fee…" at bounding box center [784, 378] width 1568 height 757
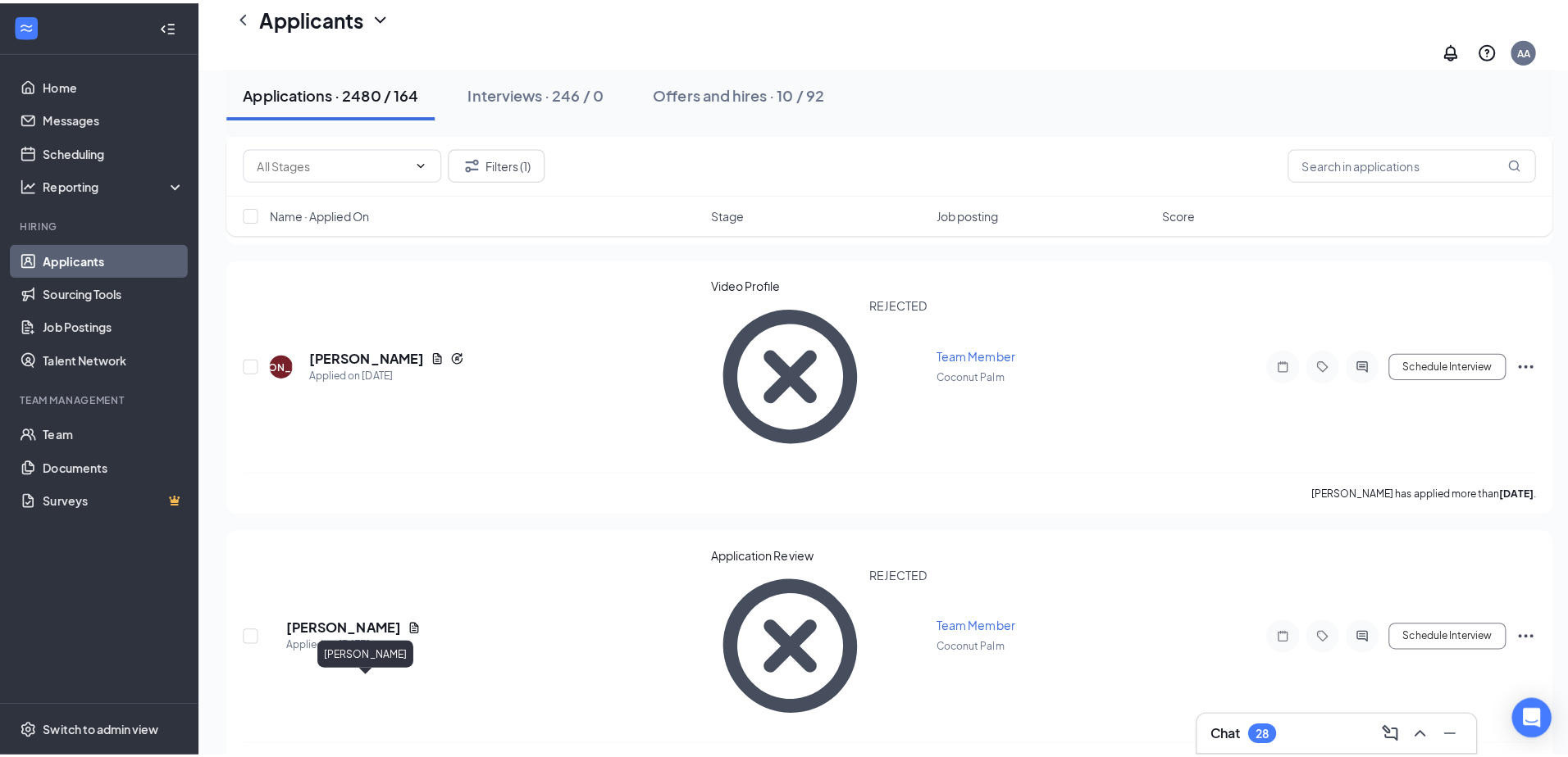
scroll to position [5655, 0]
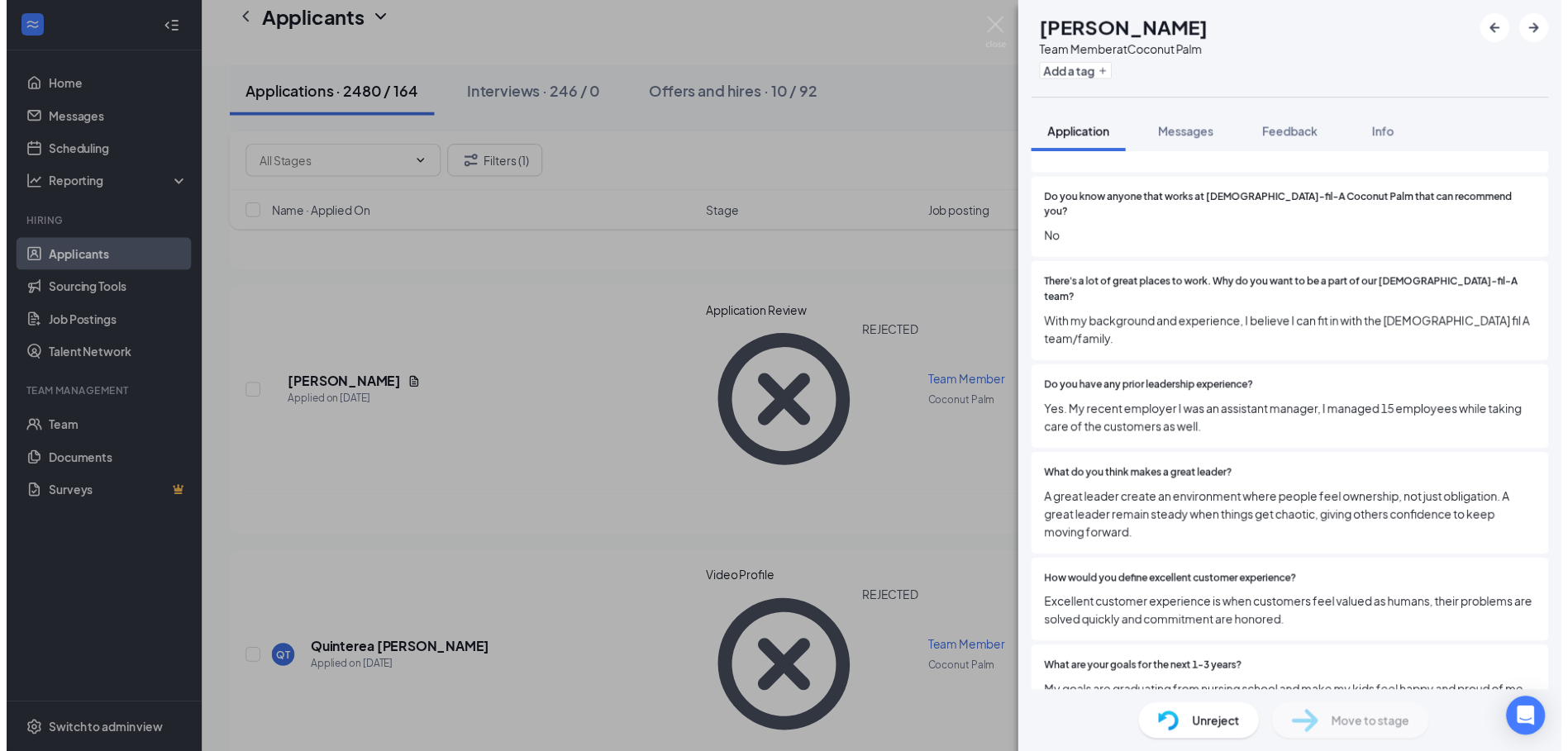
scroll to position [1240, 0]
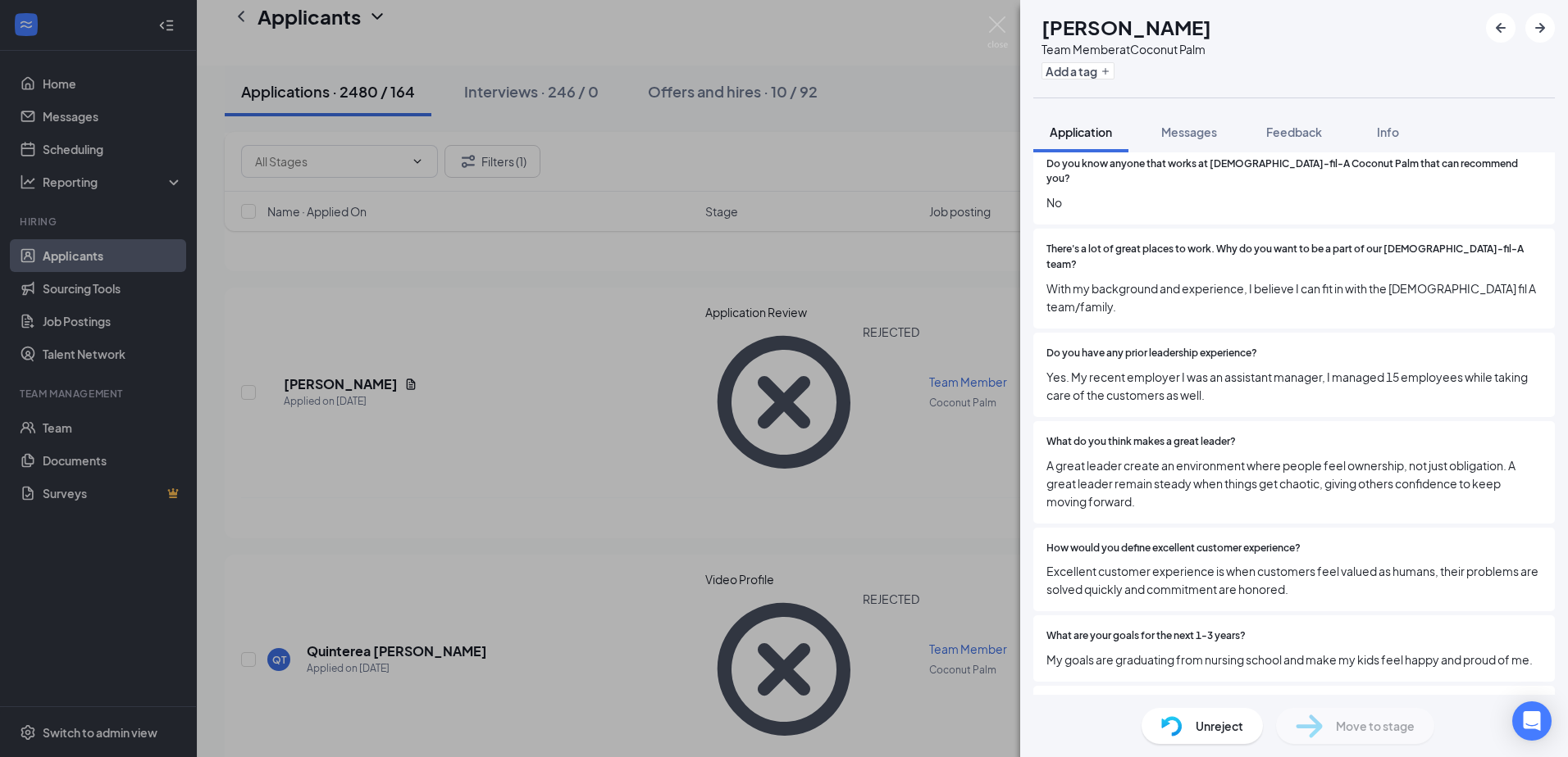
click at [671, 328] on div "BV [PERSON_NAME] Team Member at Coconut Palm Add a tag Application Messages Fee…" at bounding box center [784, 378] width 1568 height 757
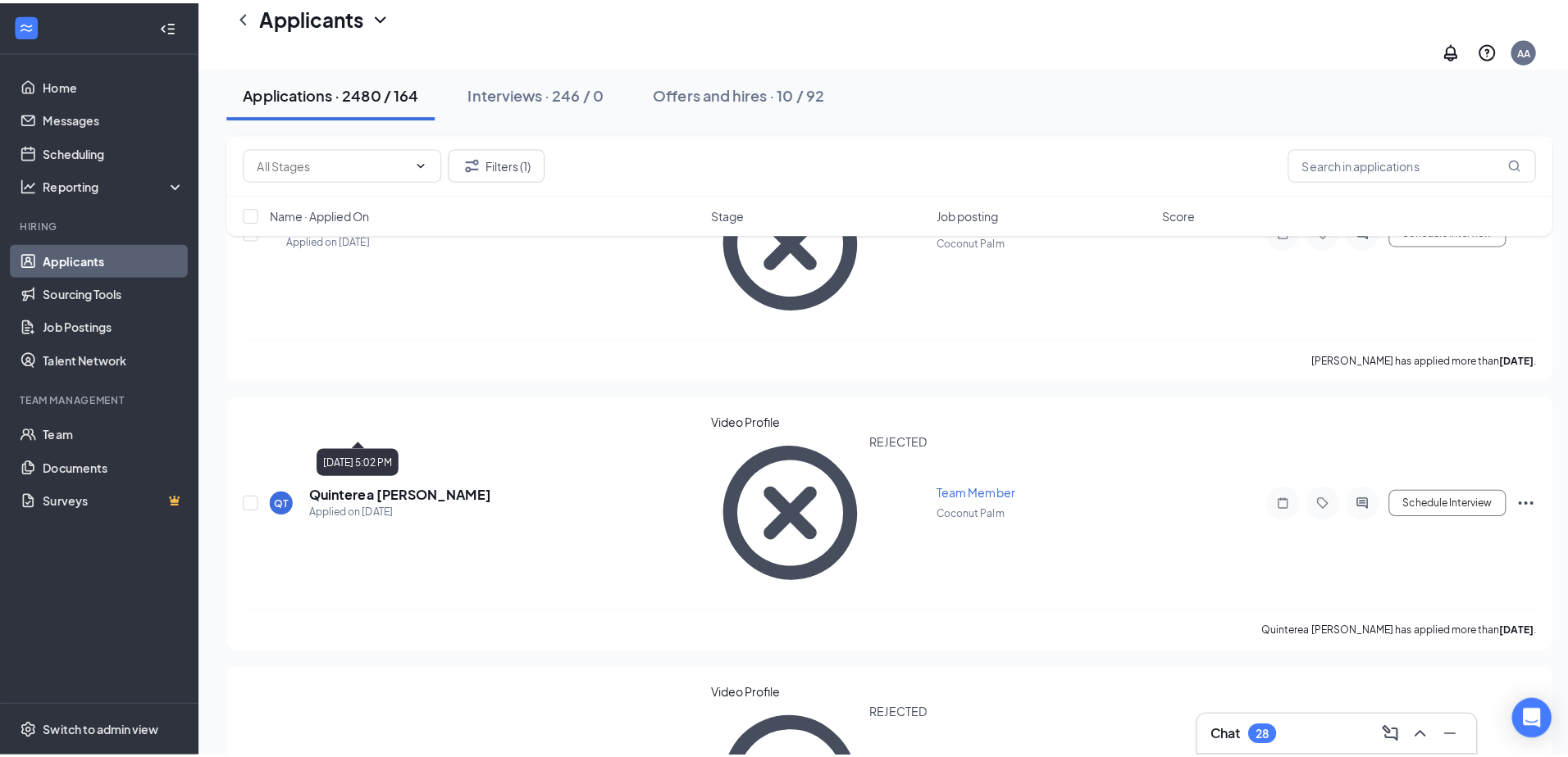
scroll to position [5968, 0]
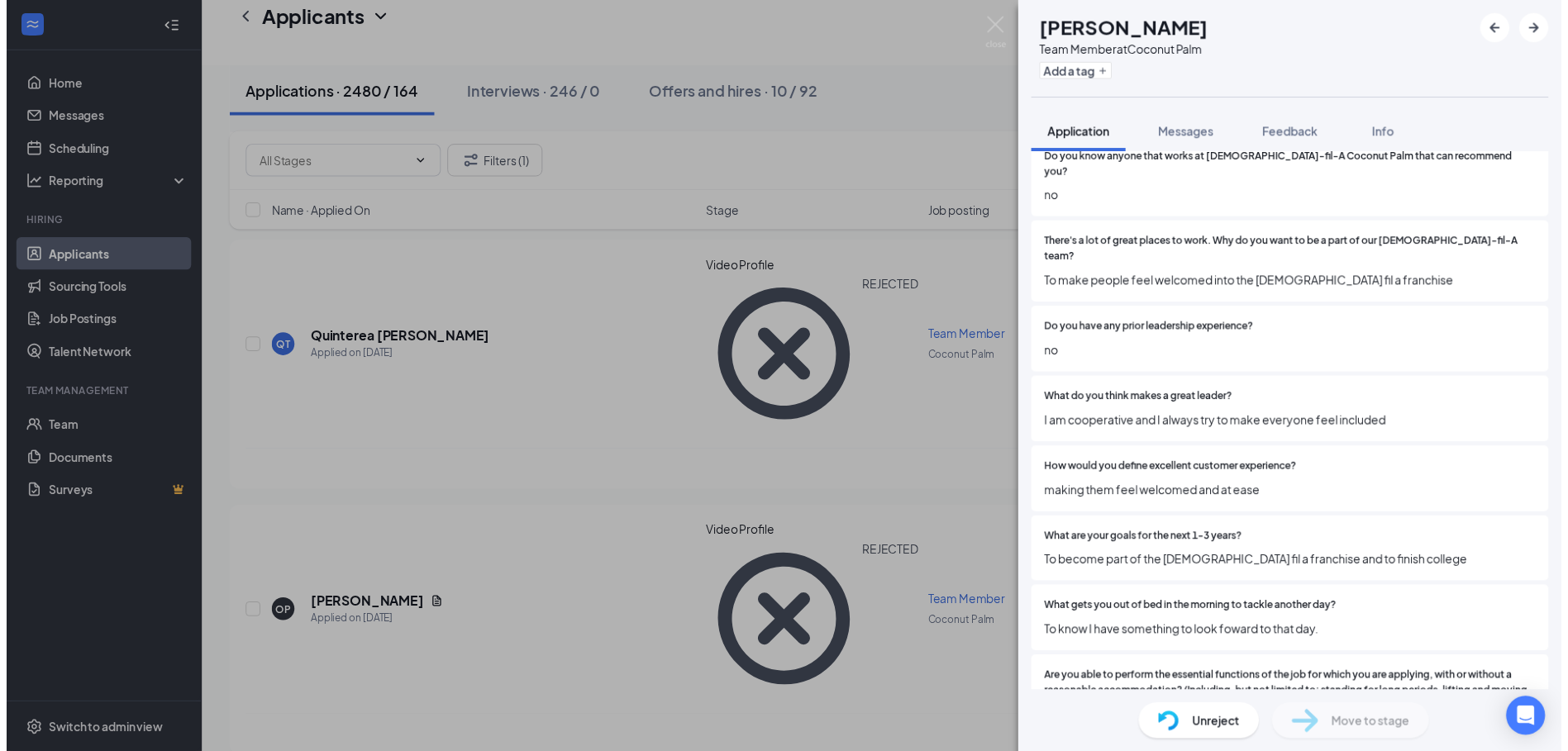
scroll to position [1367, 0]
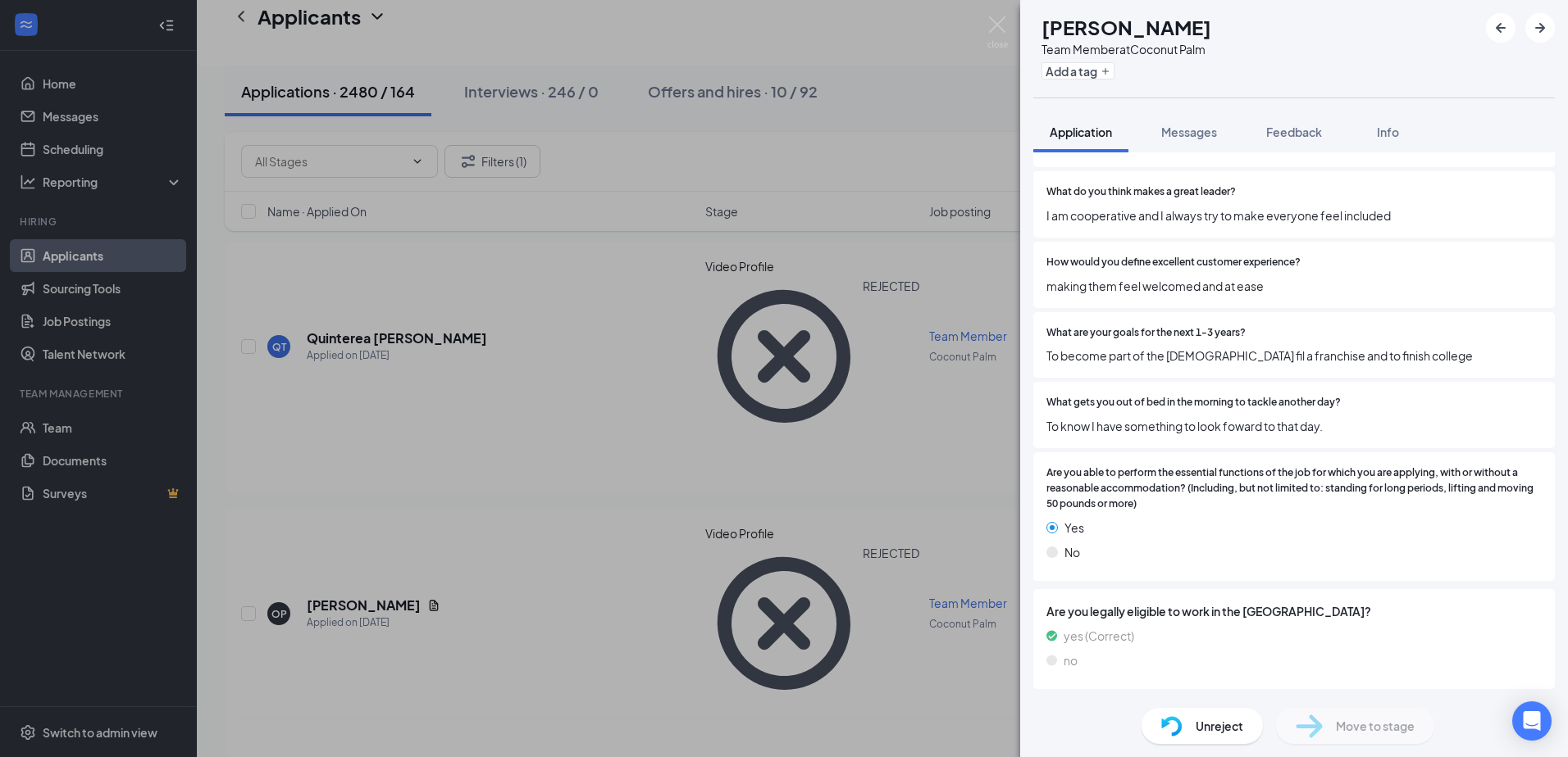
click at [1071, 693] on div "Video Profile Submitted: [DATE]" at bounding box center [1294, 710] width 521 height 33
click at [1070, 702] on div "Video Profile" at bounding box center [1093, 710] width 69 height 17
click at [690, 468] on div "EA [PERSON_NAME] Team Member at Coconut Palm Add a tag Application Messages Fee…" at bounding box center [784, 378] width 1568 height 757
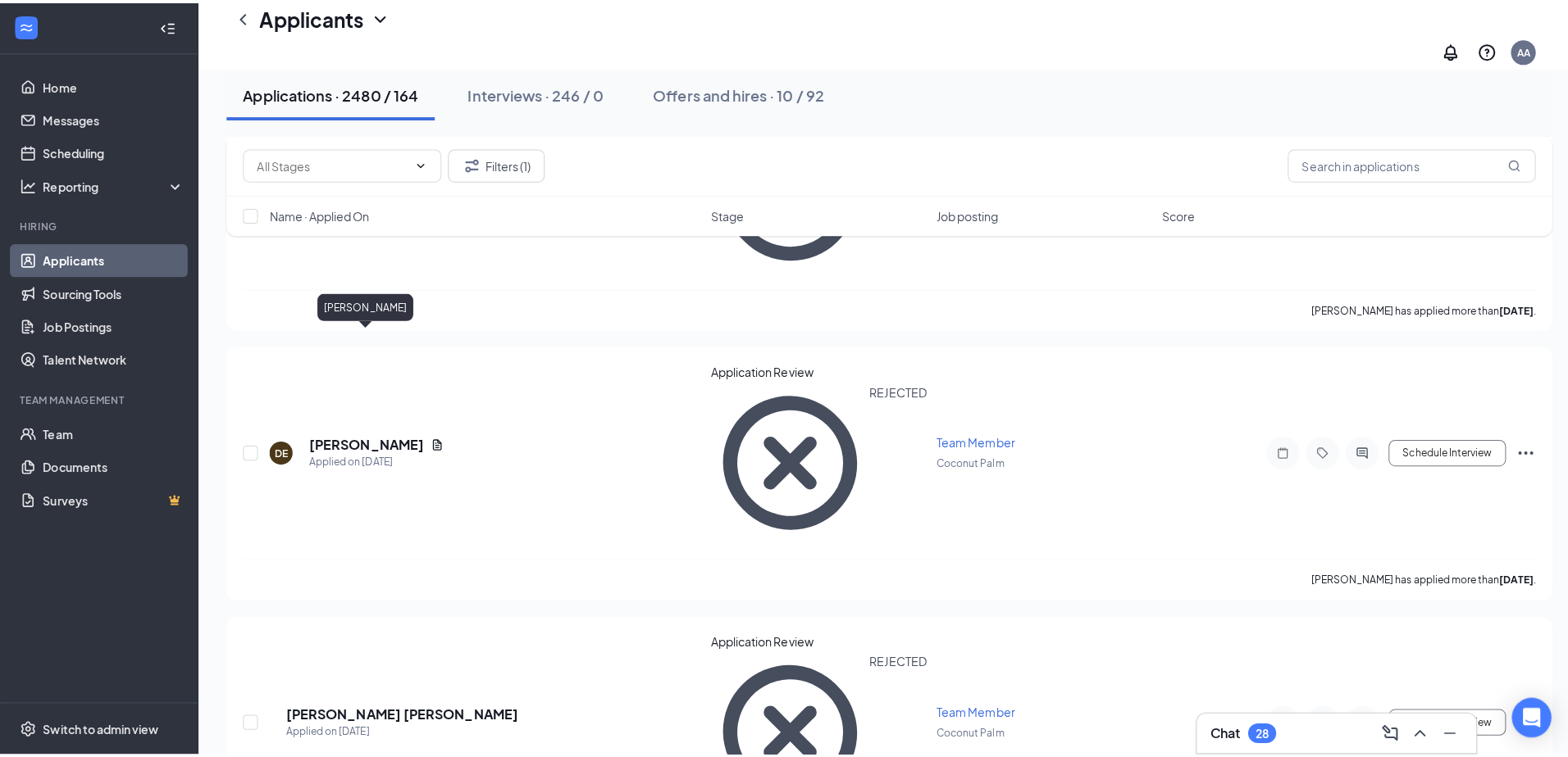
scroll to position [6623, 0]
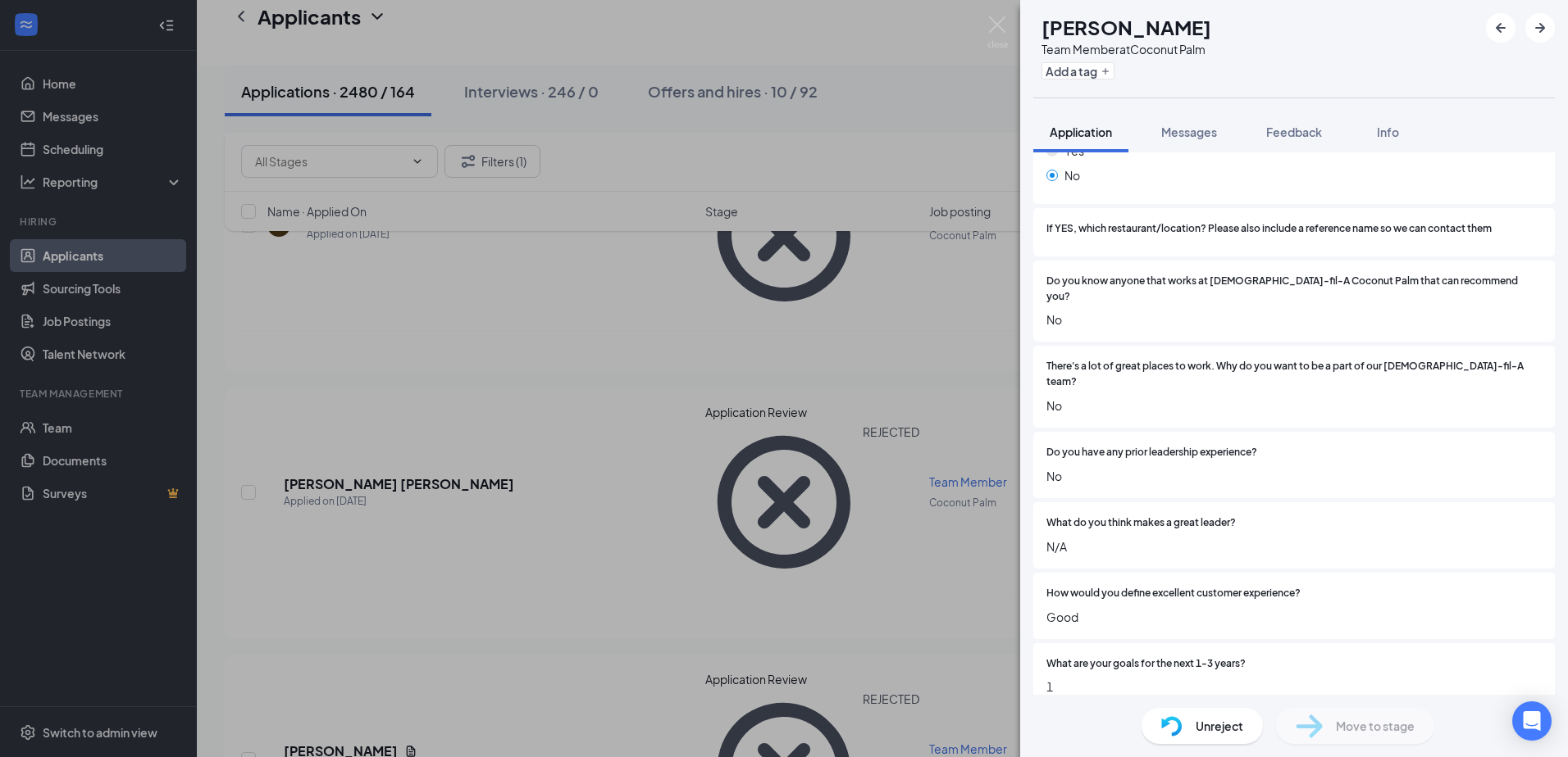
scroll to position [901, 0]
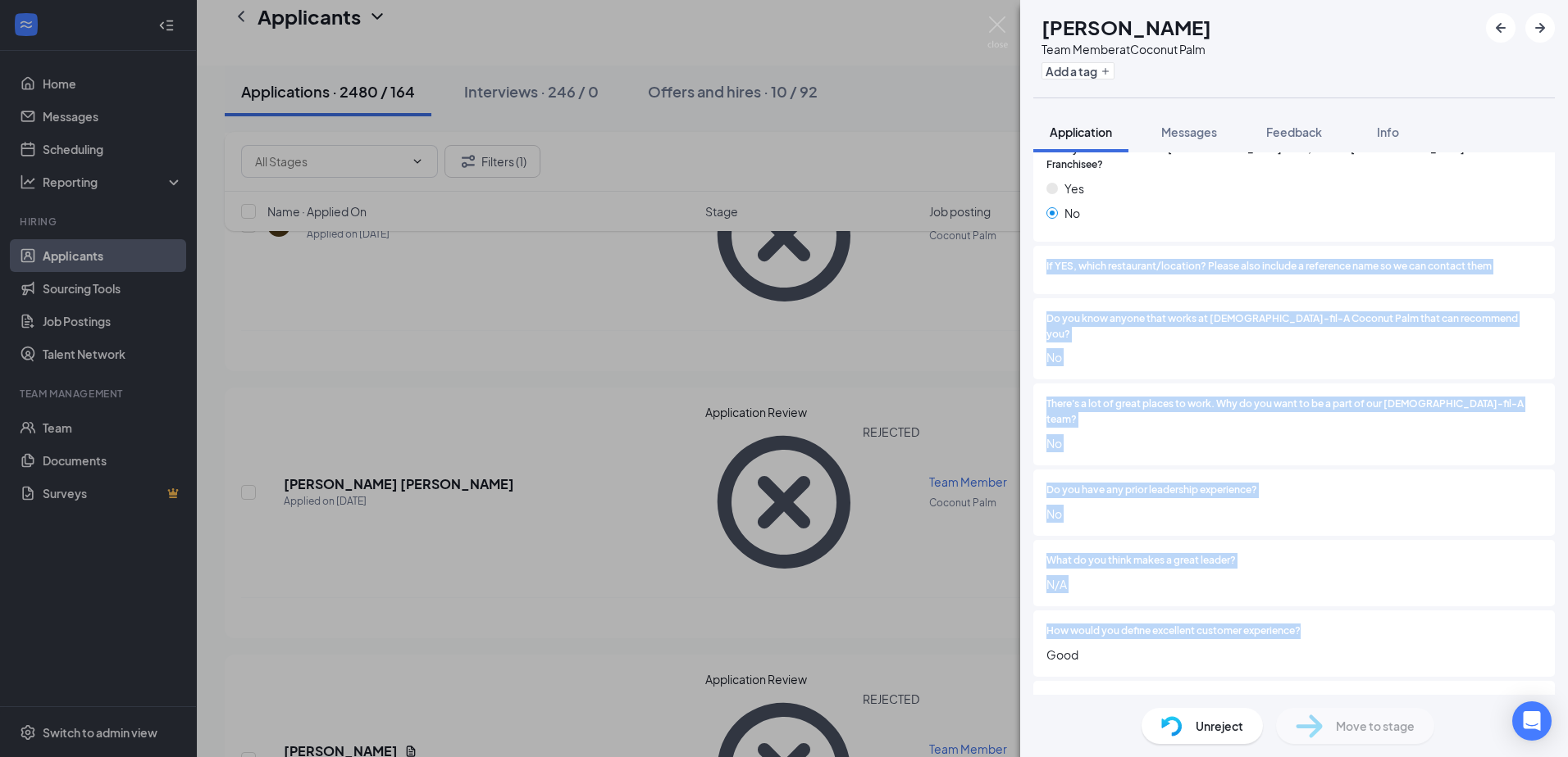
drag, startPoint x: 1048, startPoint y: 249, endPoint x: 1347, endPoint y: 594, distance: 456.5
click at [1347, 594] on div "Please list your work availability by day, including the earliest you can come …" at bounding box center [1294, 231] width 521 height 1444
click at [1347, 624] on div at bounding box center [1420, 631] width 241 height 16
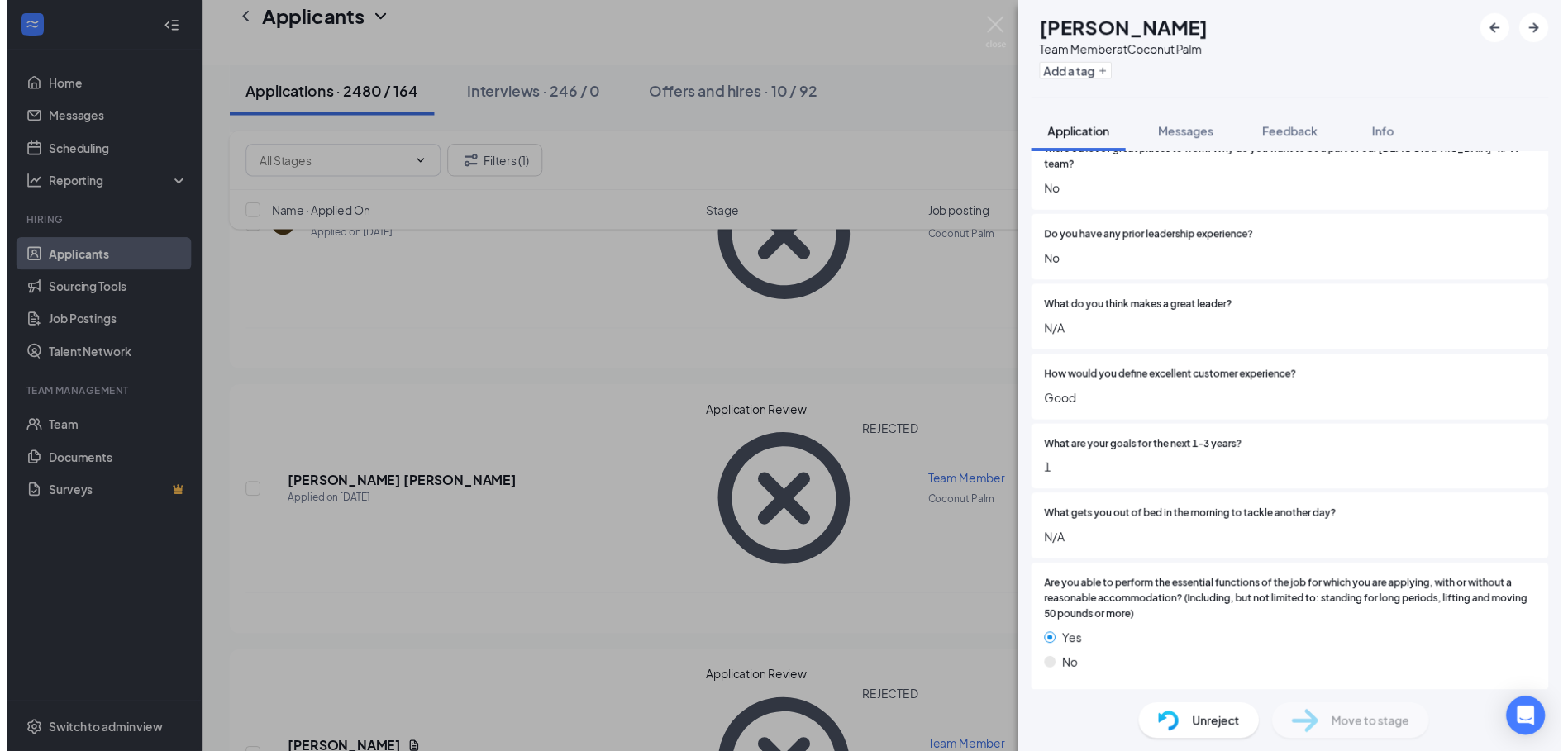
scroll to position [1268, 0]
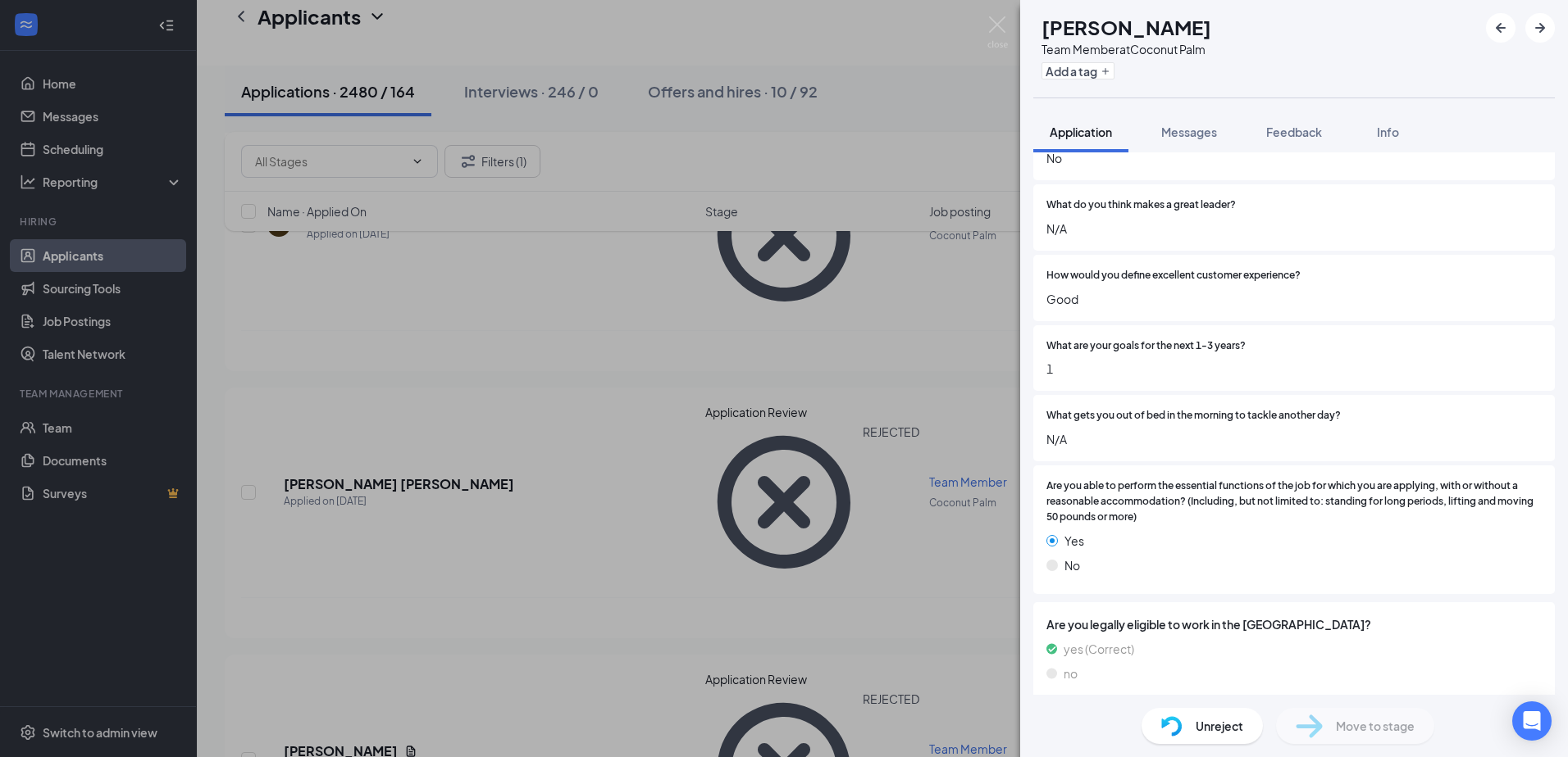
click at [738, 484] on div "[PERSON_NAME] Jeidys [PERSON_NAME] Team Member at Coconut Palm Add a tag Applic…" at bounding box center [784, 378] width 1568 height 757
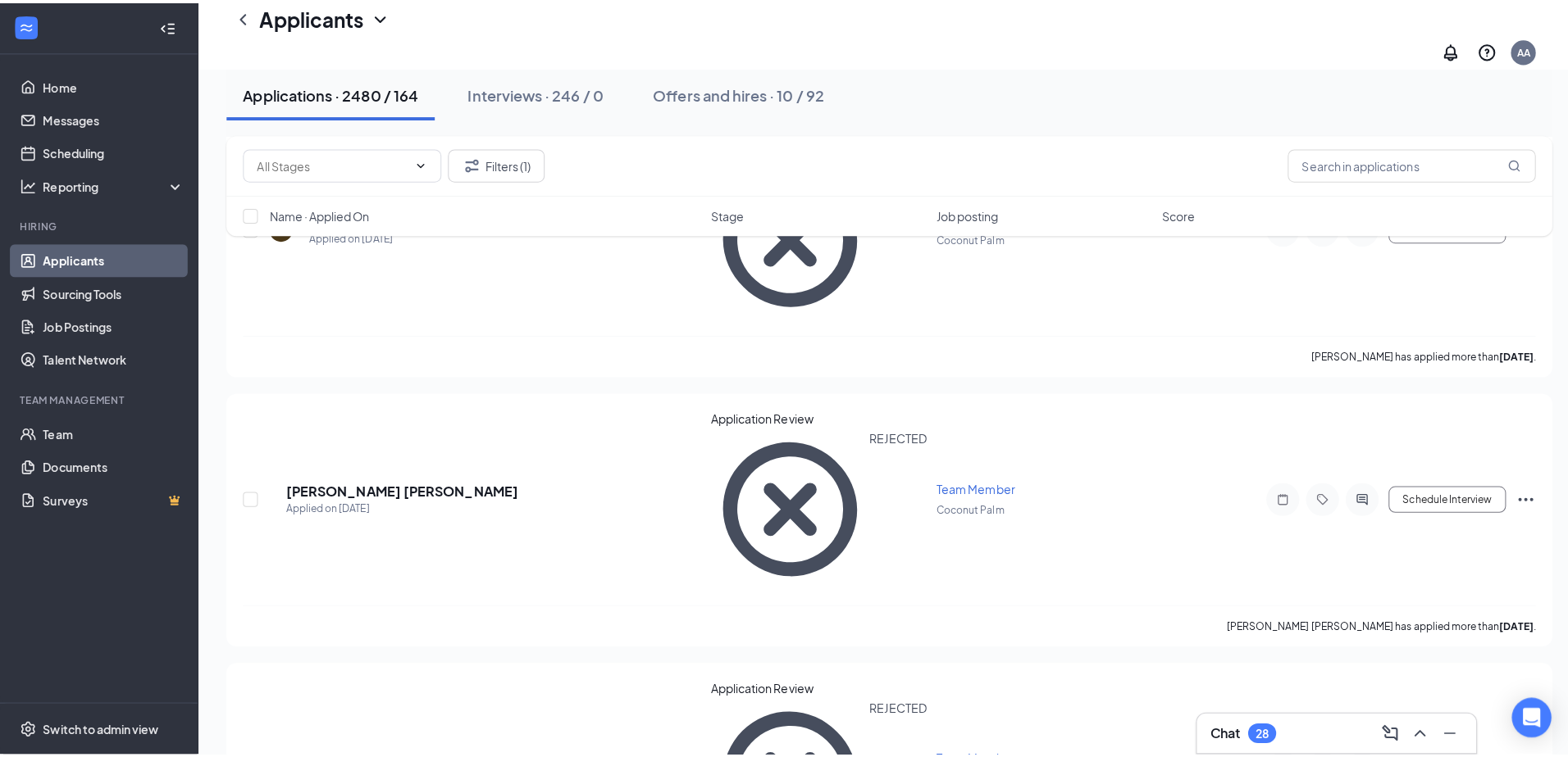
scroll to position [6787, 0]
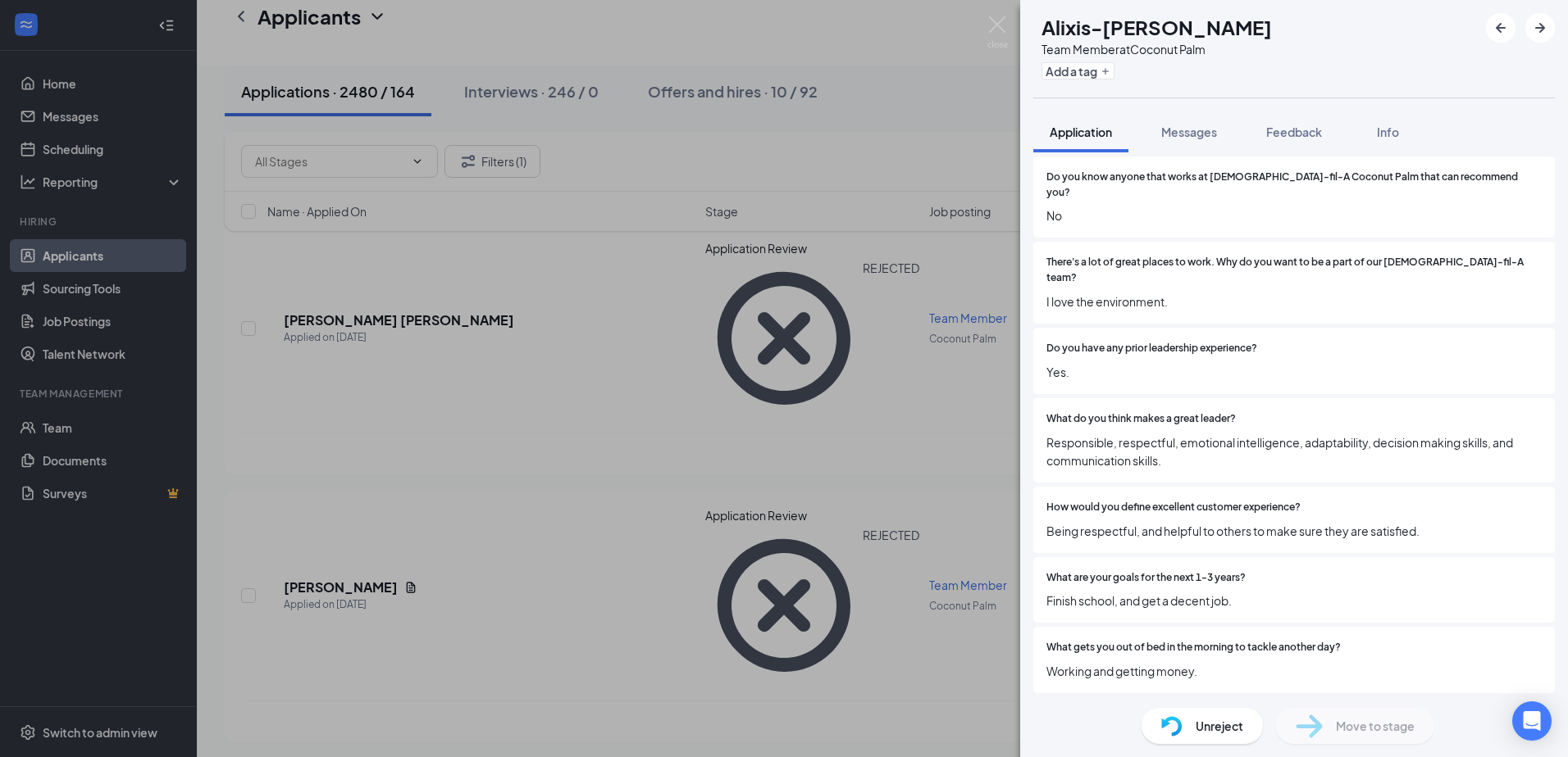
scroll to position [1147, 0]
drag, startPoint x: 1055, startPoint y: 623, endPoint x: 1335, endPoint y: 639, distance: 280.5
click at [1335, 639] on div "What gets you out of bed in the morning to tackle another day? Working and gett…" at bounding box center [1295, 658] width 496 height 40
click at [1335, 661] on span "Working and getting money." at bounding box center [1295, 670] width 496 height 18
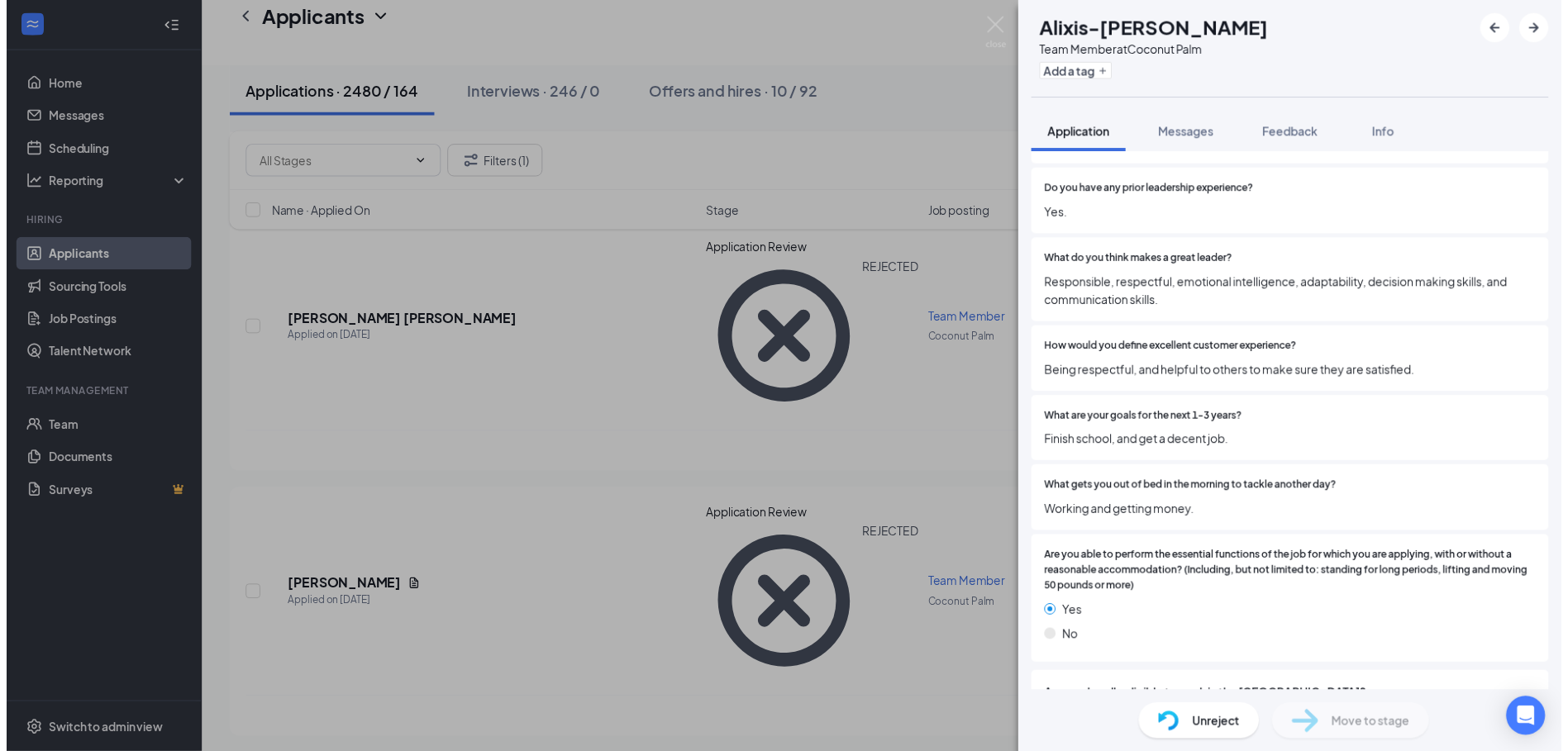
scroll to position [1322, 0]
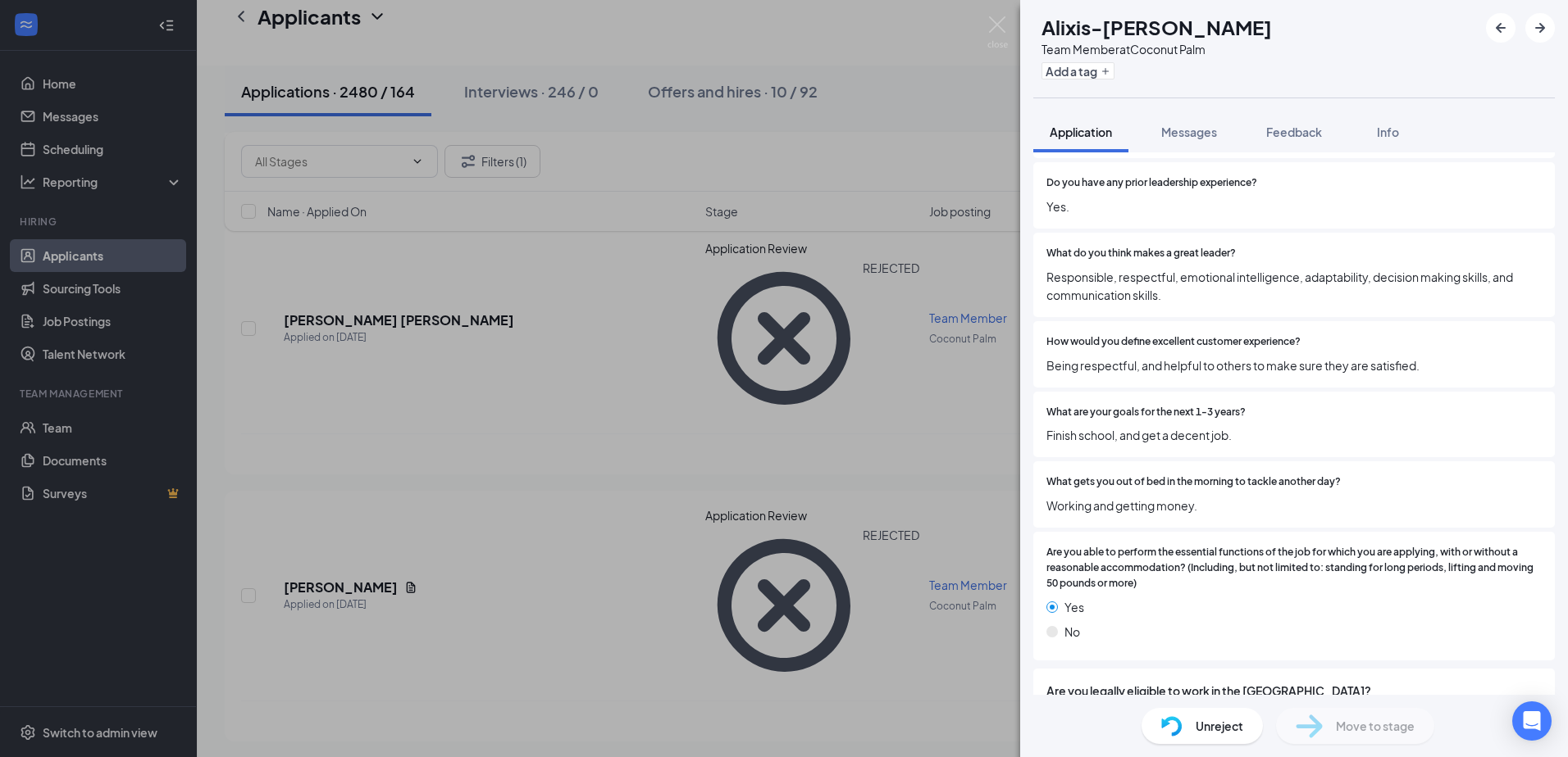
click at [743, 511] on div "AS Alixis-[PERSON_NAME] Team Member at Coconut Palm Add a tag Application Messa…" at bounding box center [784, 378] width 1568 height 757
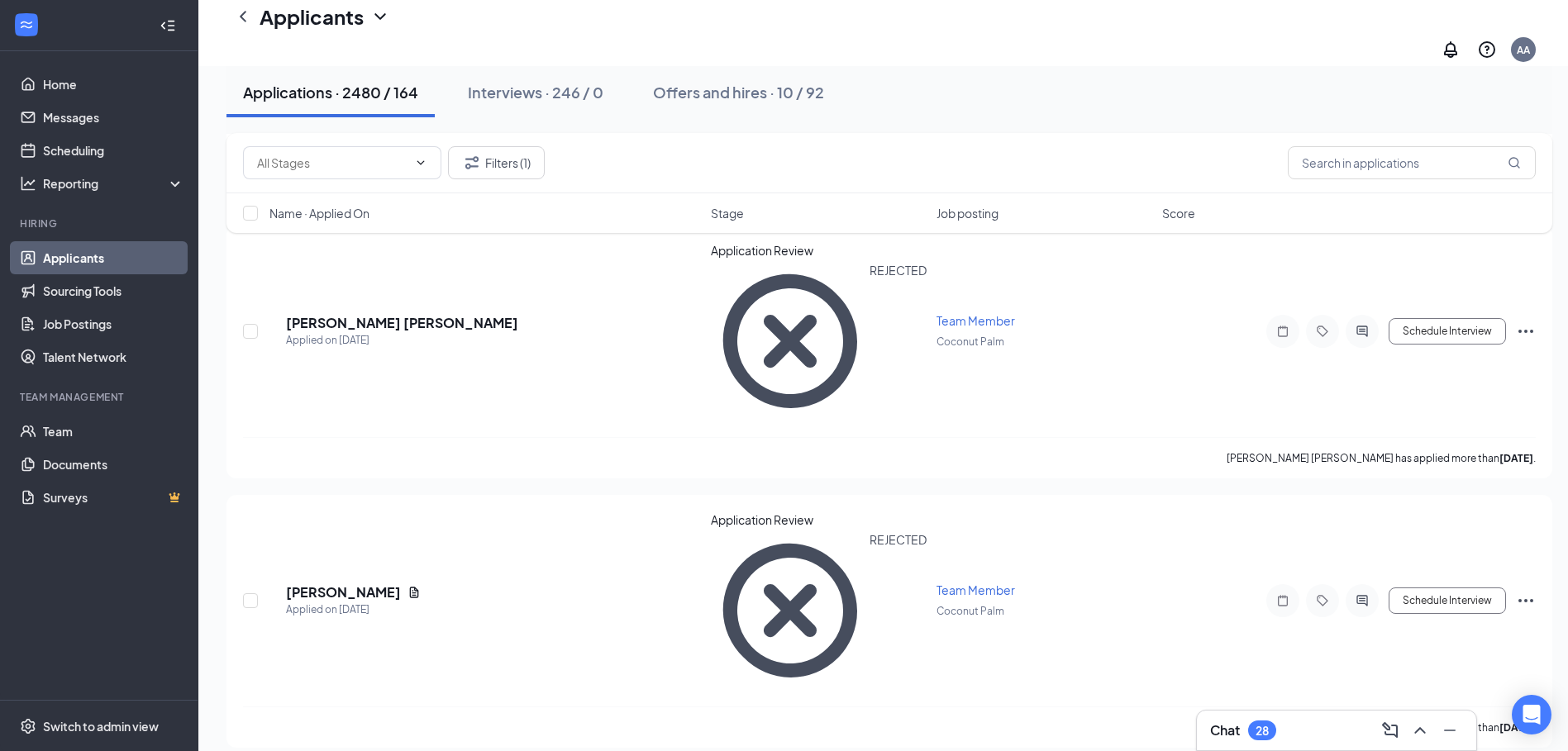
click at [1554, 21] on div "Applicants AA" at bounding box center [883, 33] width 1370 height 66
click at [1530, 43] on div "AA" at bounding box center [1524, 49] width 13 height 14
click at [1376, 193] on div "Log out" at bounding box center [1409, 185] width 91 height 17
